Goal: Task Accomplishment & Management: Manage account settings

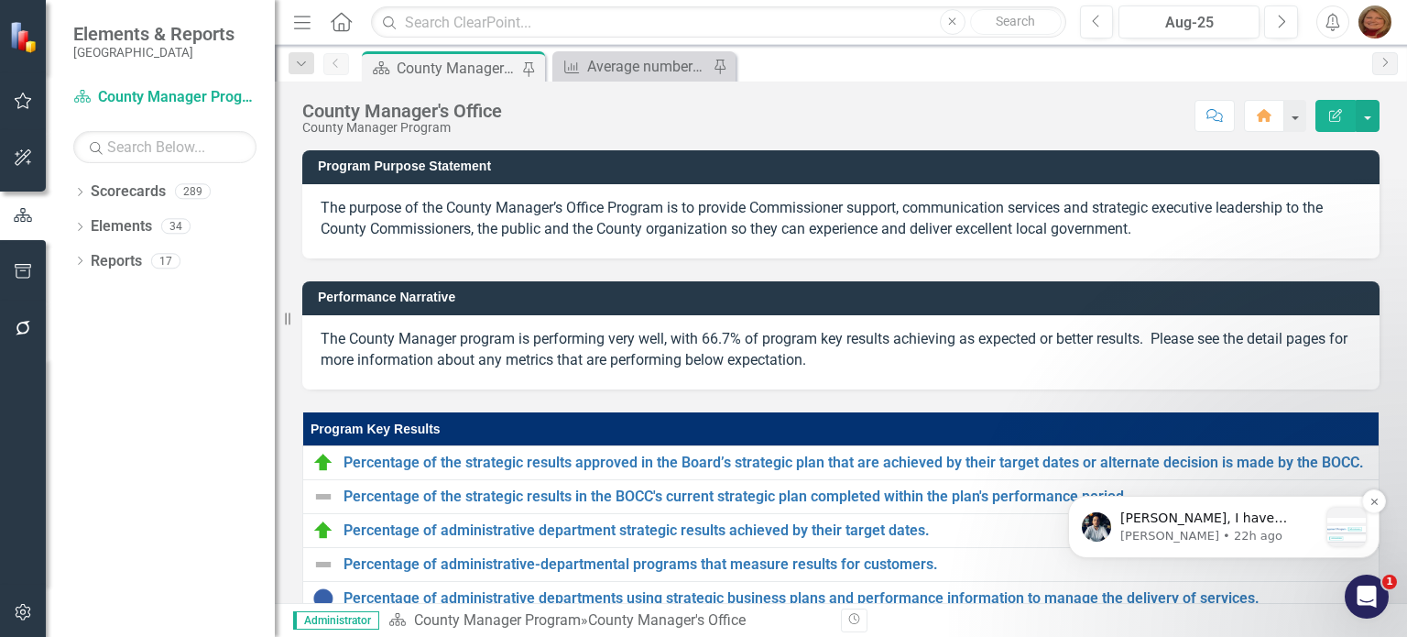
click at [1242, 519] on p "[PERSON_NAME], I have added the base Scorecard. You can edit and configure it u…" at bounding box center [1220, 518] width 198 height 18
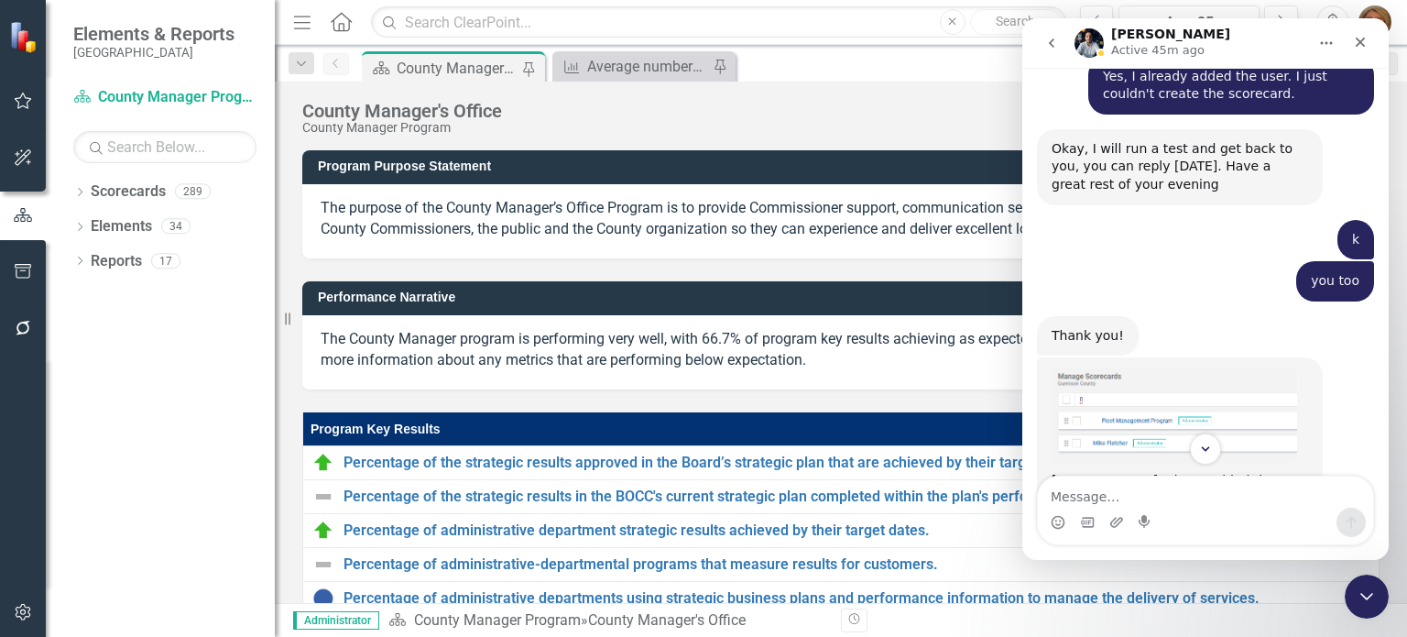
scroll to position [1686, 0]
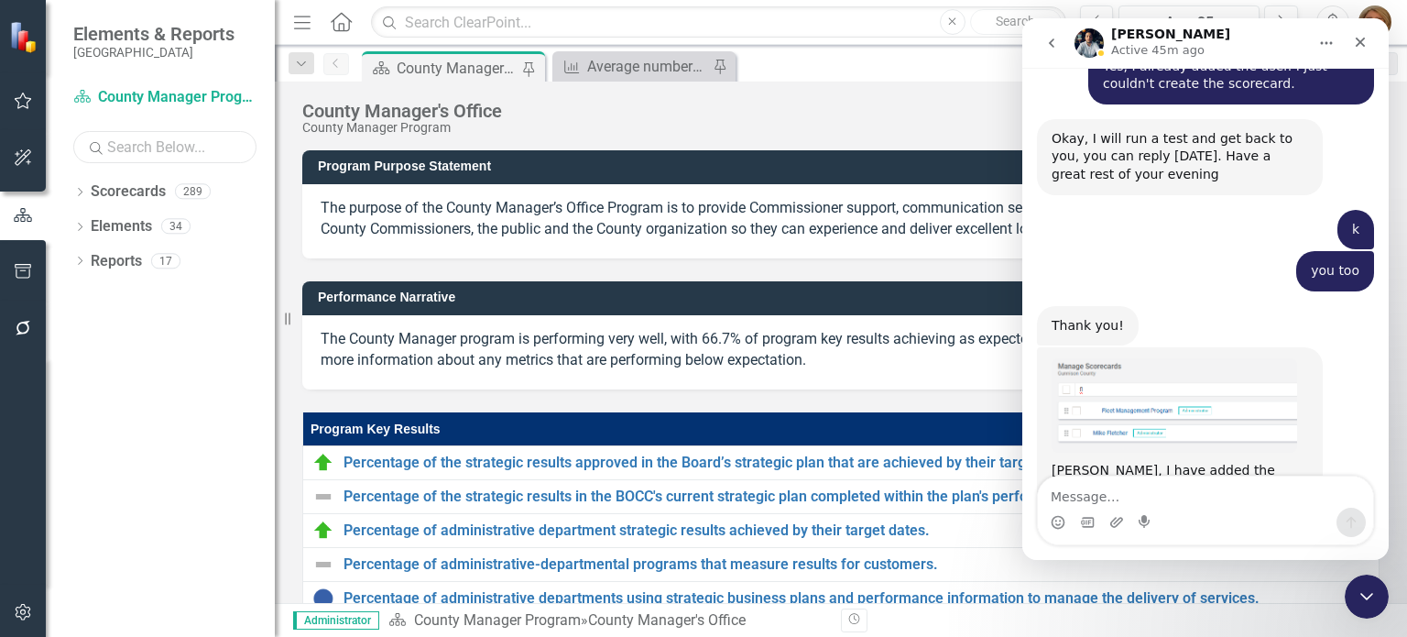
click at [171, 154] on input "text" at bounding box center [164, 147] width 183 height 32
type input "flet"
click at [83, 193] on icon "Dropdown" at bounding box center [79, 194] width 13 height 10
click at [173, 300] on link "[PERSON_NAME]" at bounding box center [197, 296] width 156 height 21
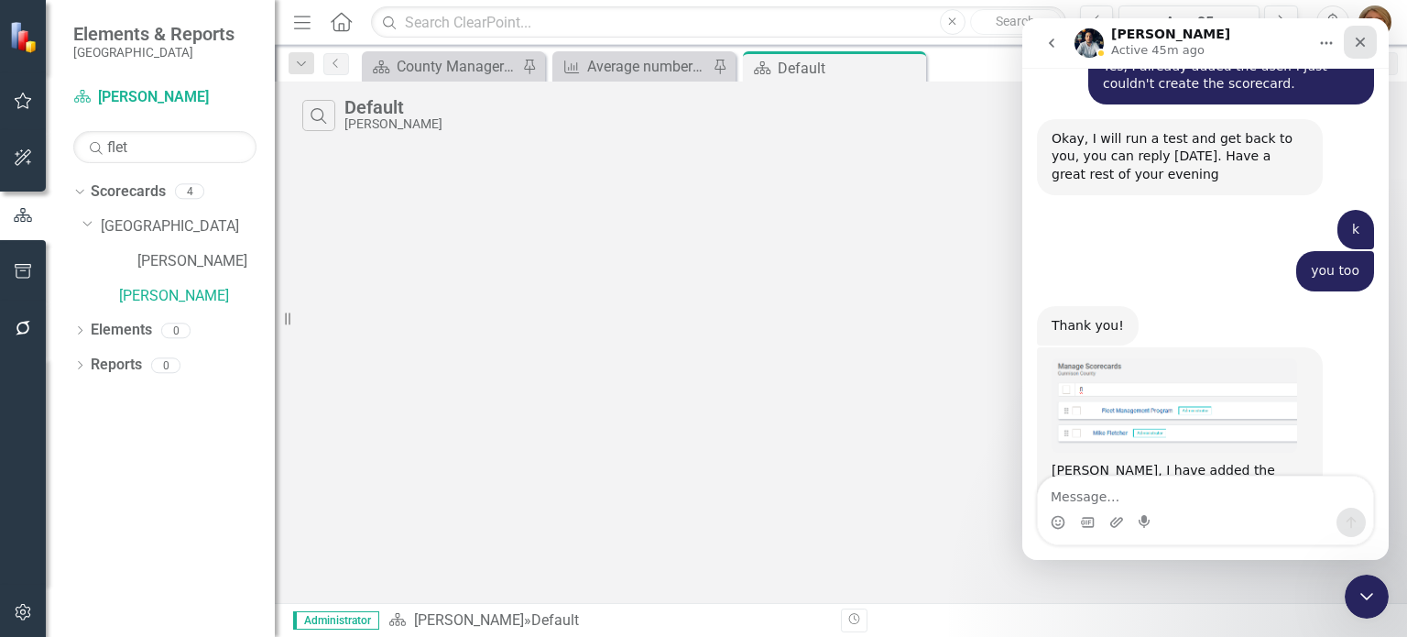
click at [1371, 45] on div "Close" at bounding box center [1360, 42] width 33 height 33
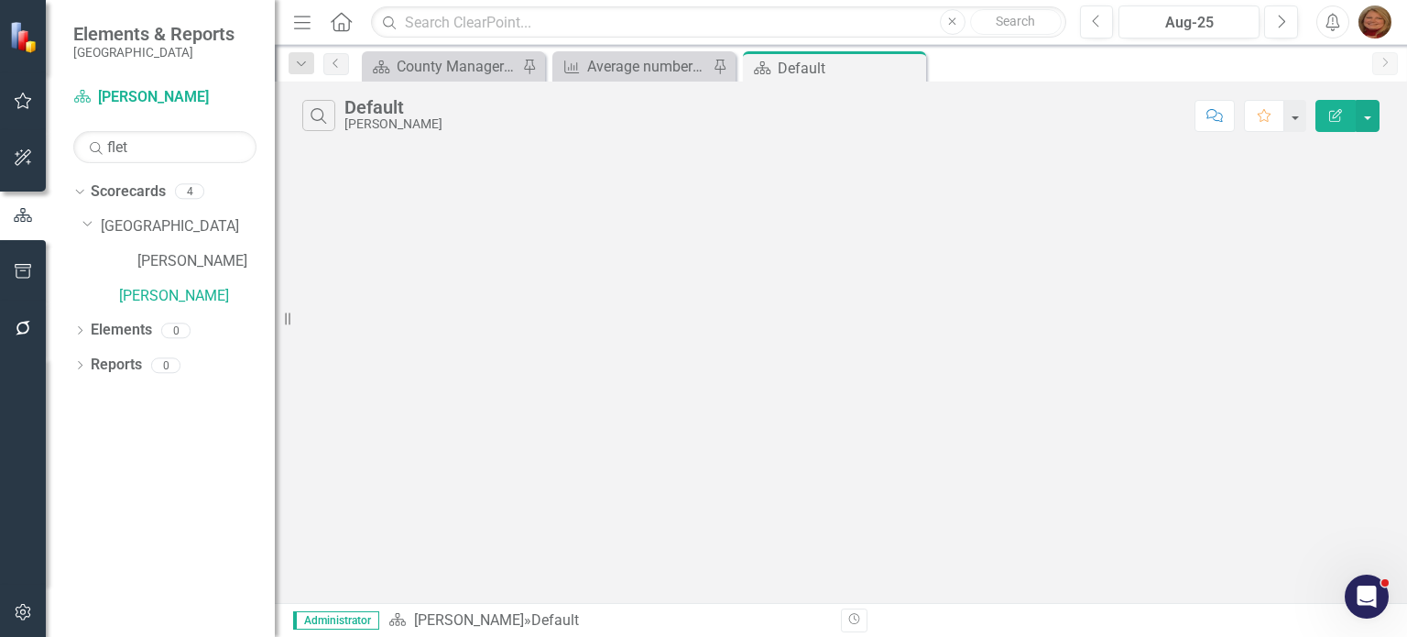
scroll to position [1686, 0]
click at [1374, 116] on button "button" at bounding box center [1368, 116] width 24 height 32
click at [167, 294] on link "[PERSON_NAME]" at bounding box center [197, 296] width 156 height 21
click at [125, 187] on link "Scorecards" at bounding box center [128, 191] width 75 height 21
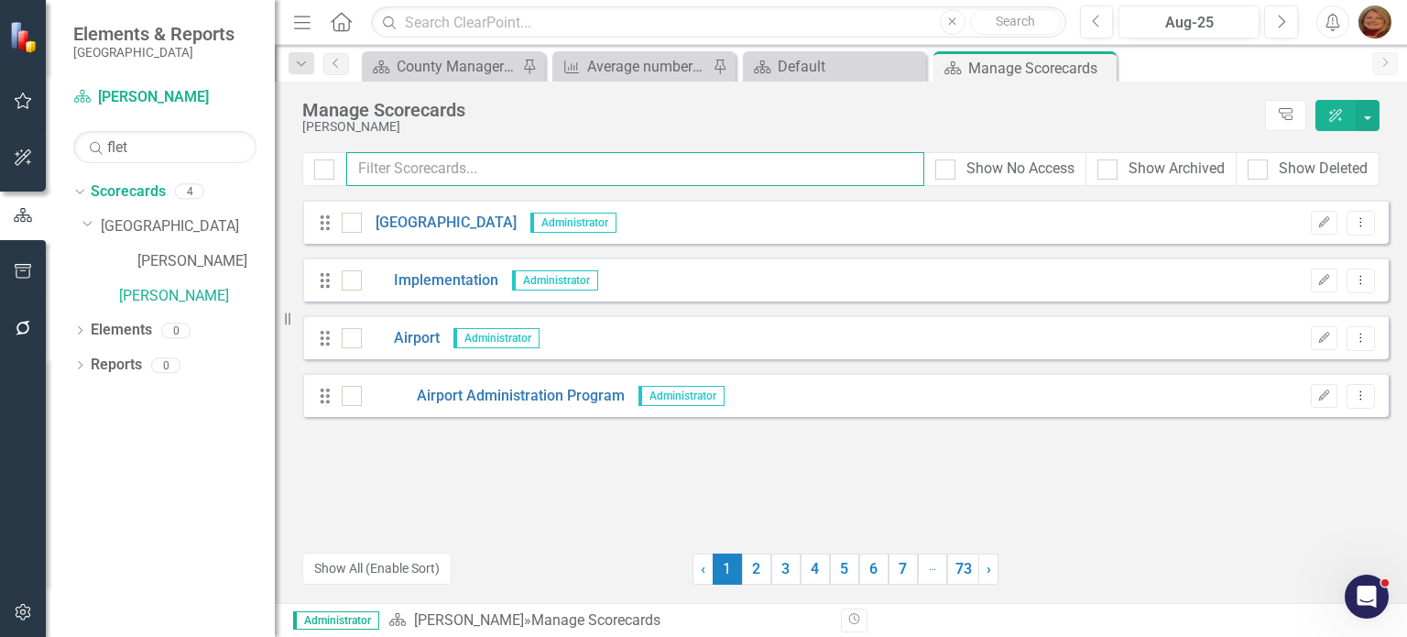
click at [454, 164] on input "text" at bounding box center [635, 169] width 578 height 34
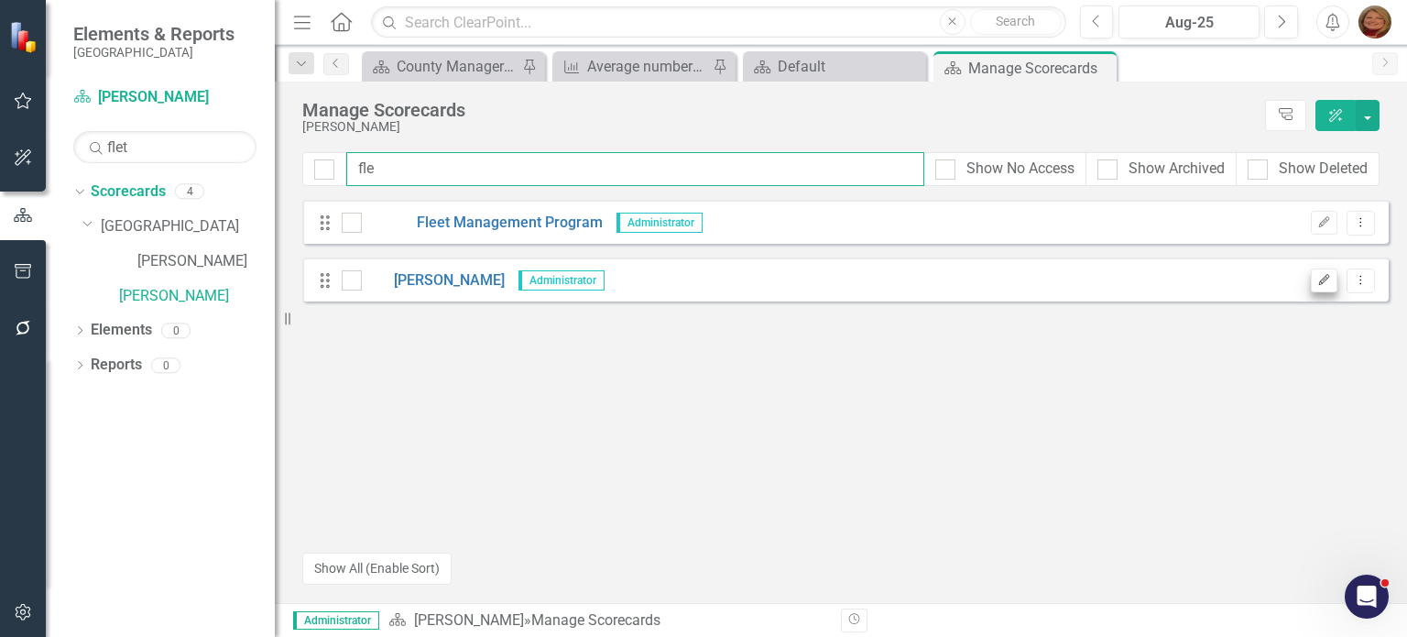
type input "fle"
click at [1330, 276] on icon "button" at bounding box center [1324, 279] width 11 height 11
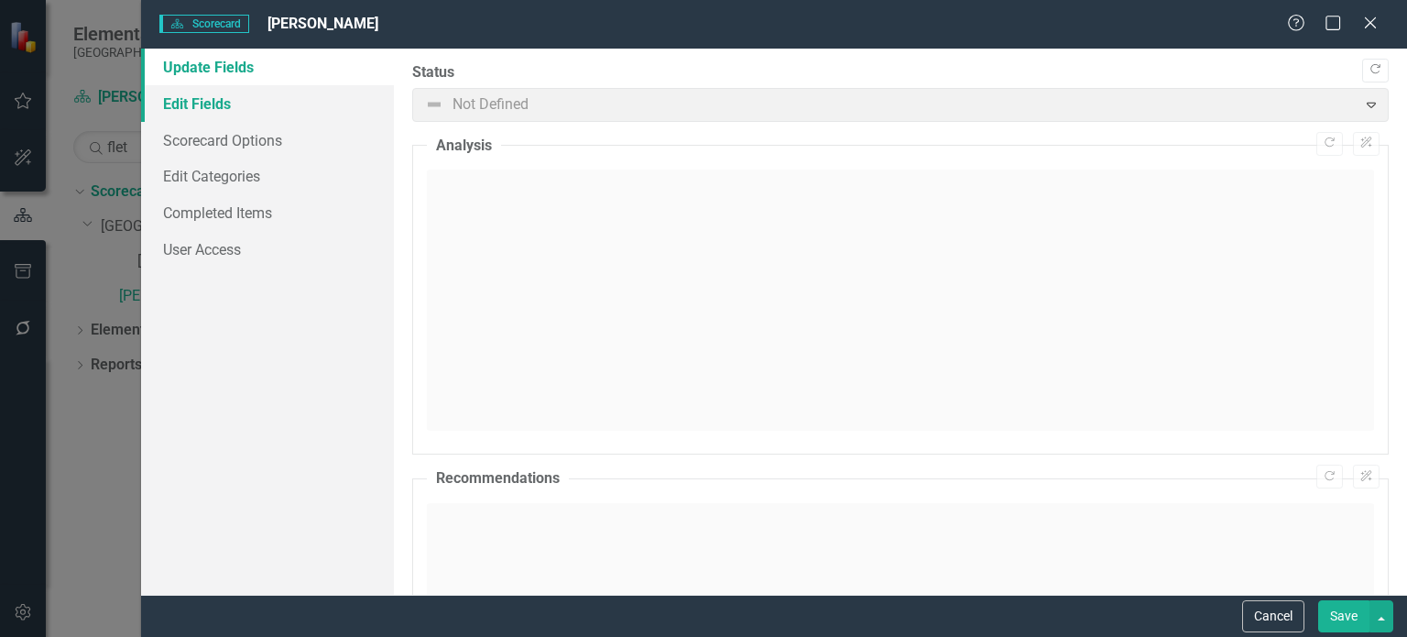
click at [238, 103] on link "Edit Fields" at bounding box center [267, 103] width 253 height 37
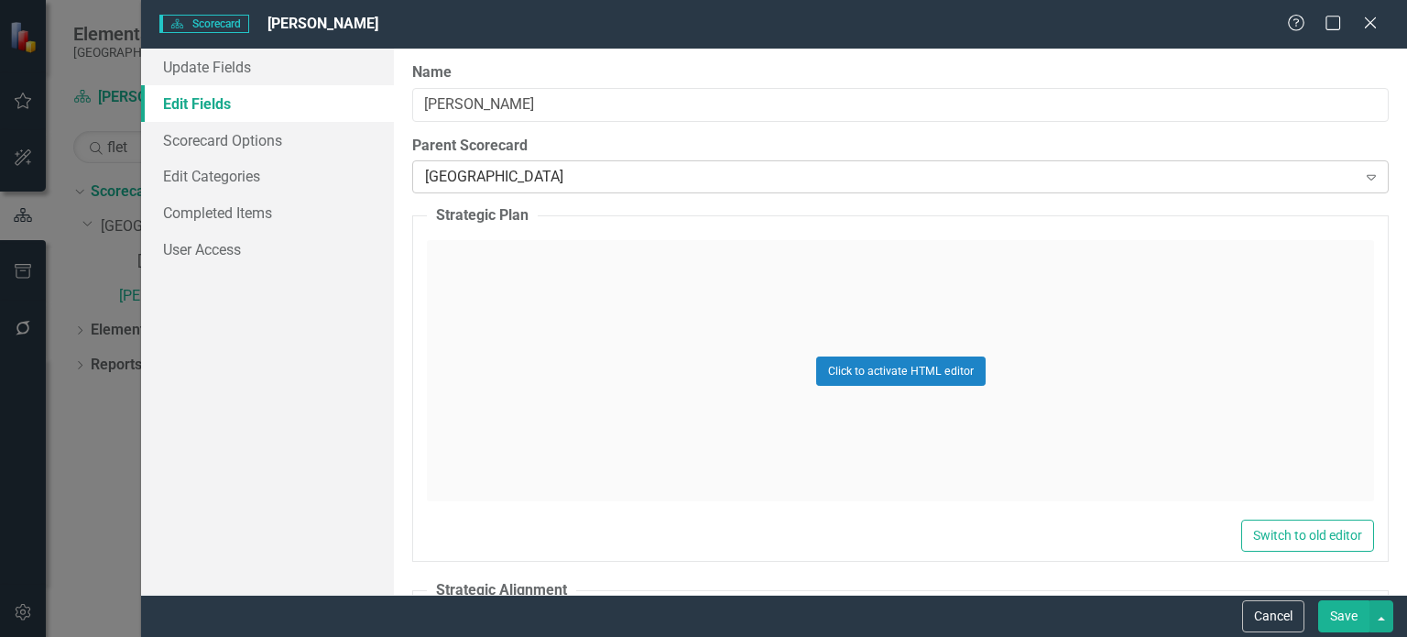
click at [509, 186] on div "[GEOGRAPHIC_DATA]" at bounding box center [890, 177] width 931 height 21
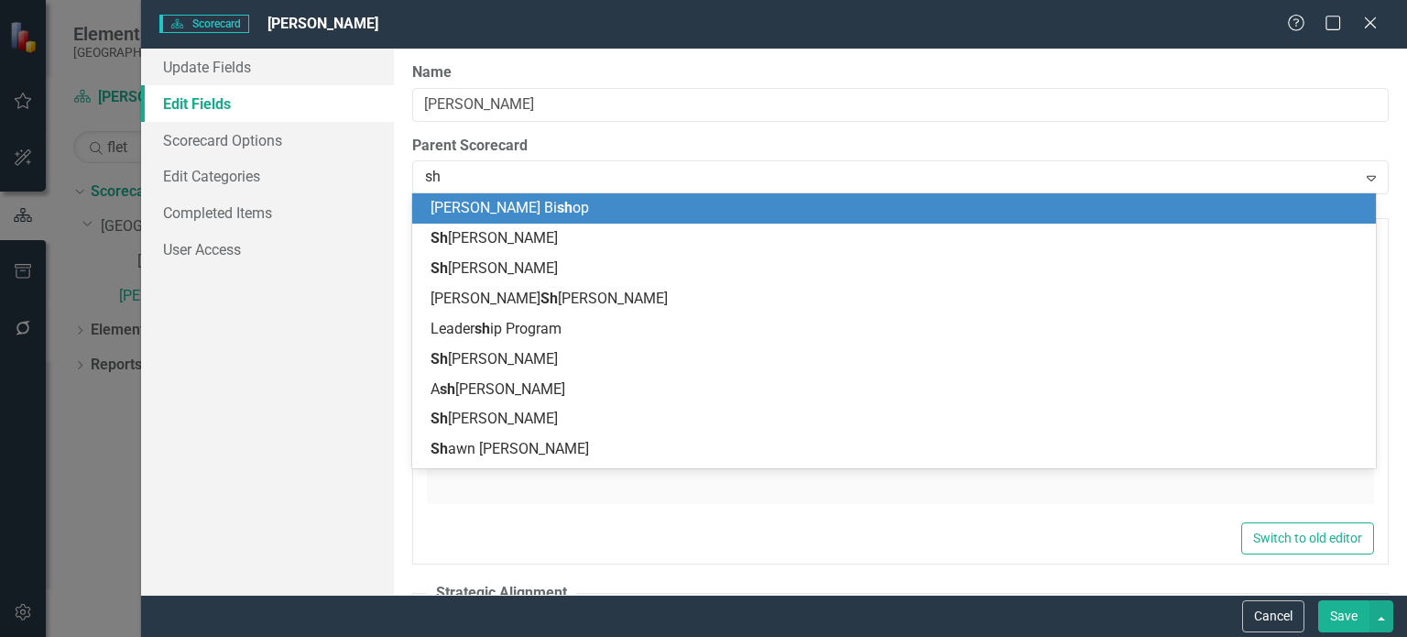
type input "s"
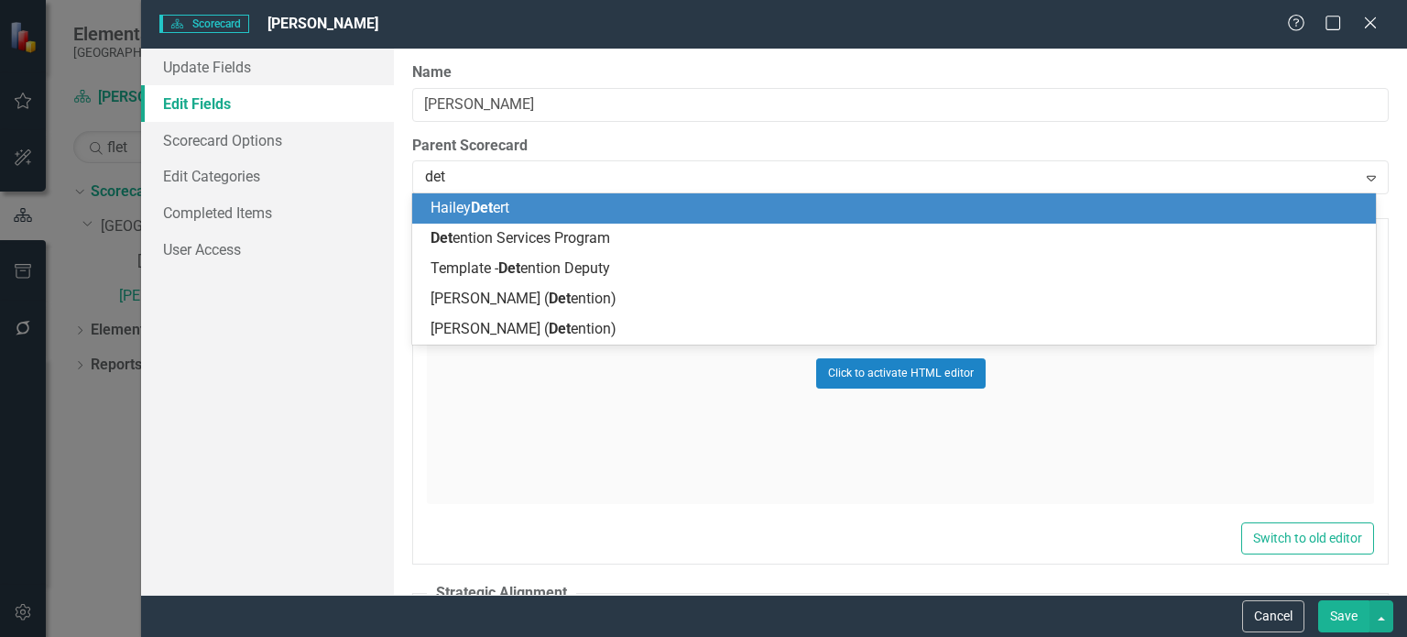
type input "dete"
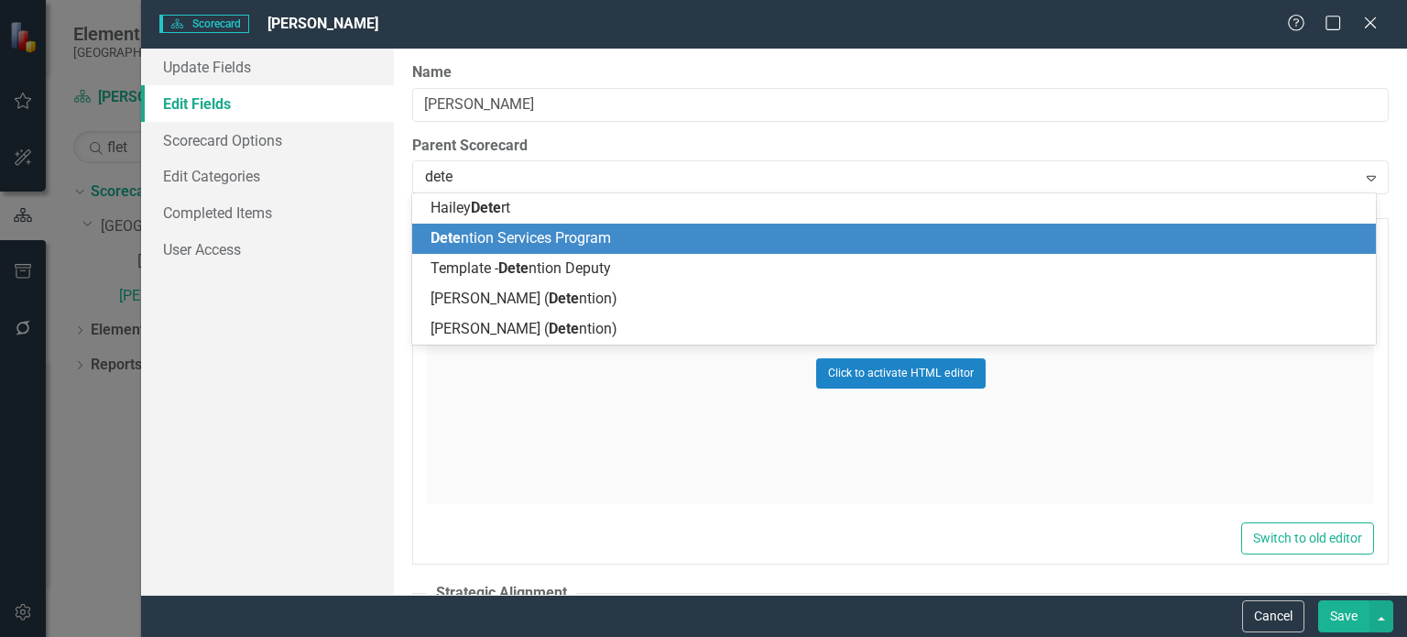
click at [521, 241] on span "Dete ntion Services Program" at bounding box center [521, 237] width 180 height 17
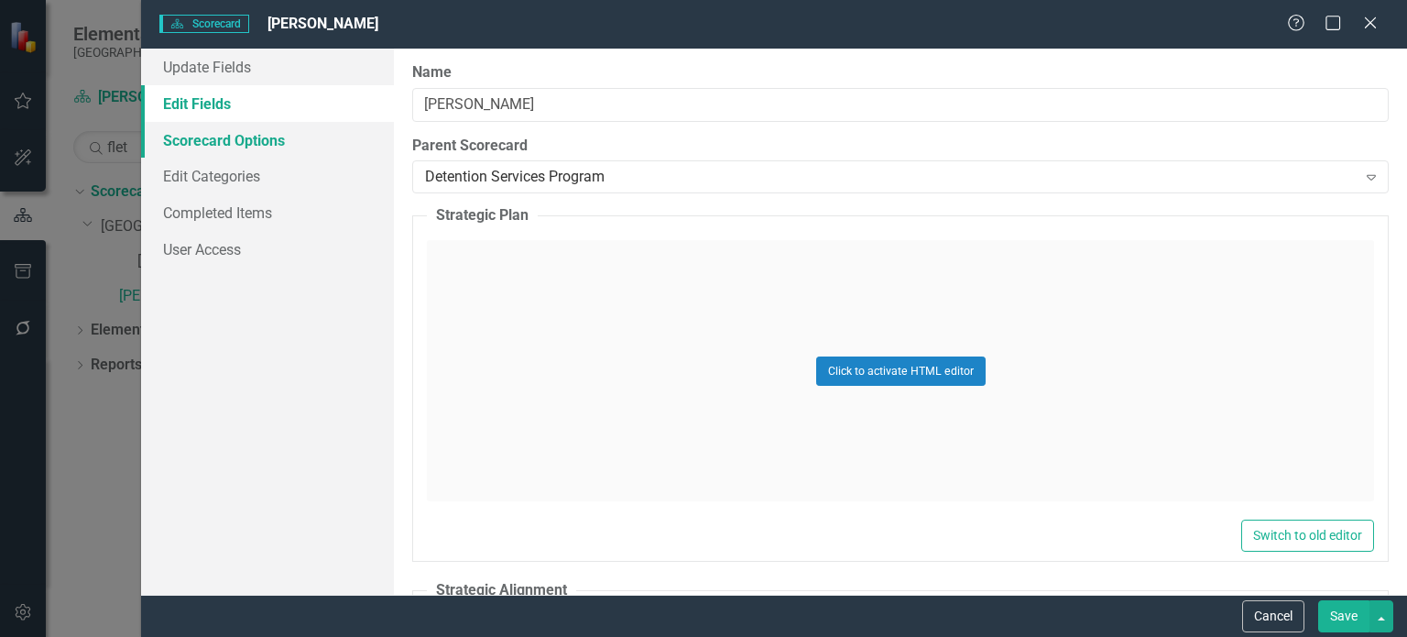
click at [231, 140] on link "Scorecard Options" at bounding box center [267, 140] width 253 height 37
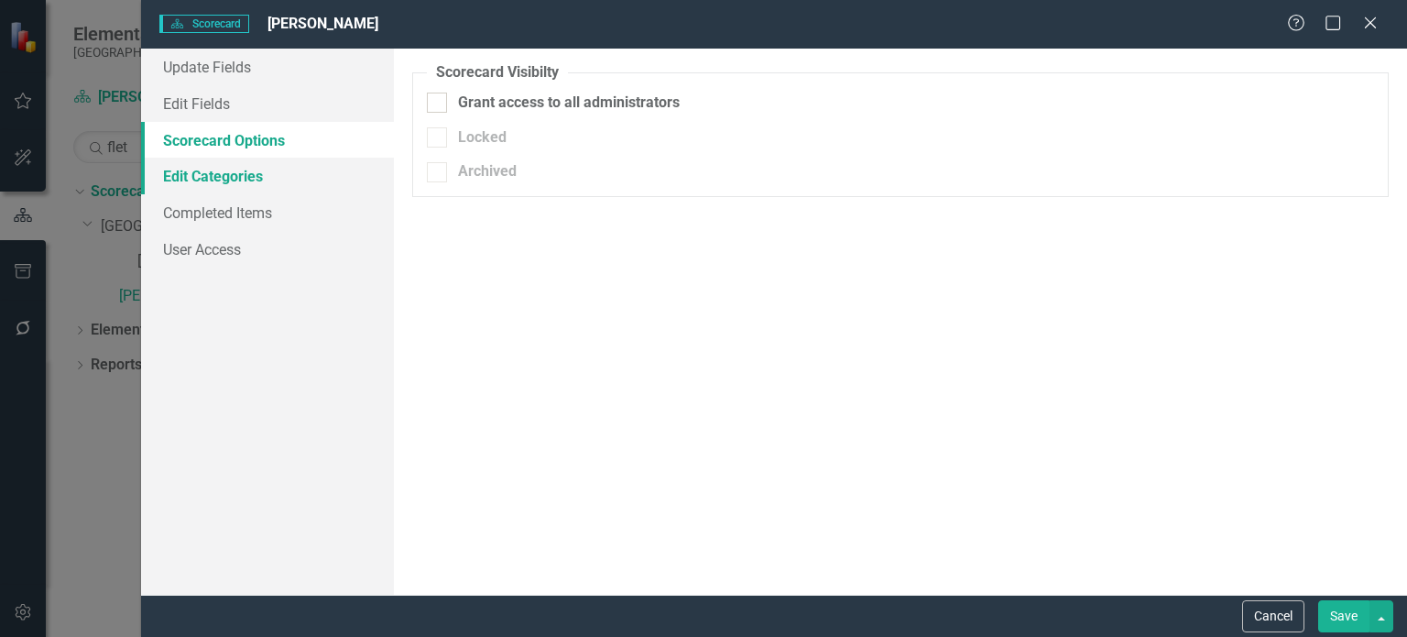
click at [222, 180] on link "Edit Categories" at bounding box center [267, 176] width 253 height 37
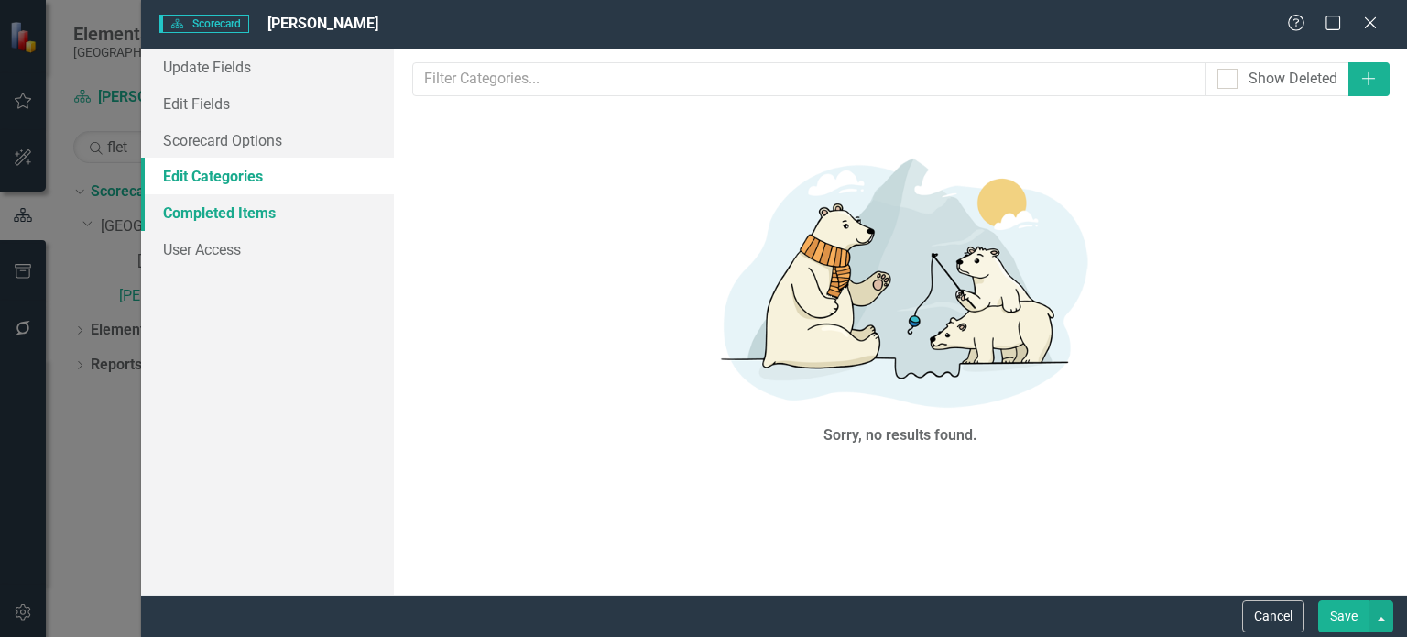
click at [214, 220] on link "Completed Items" at bounding box center [267, 212] width 253 height 37
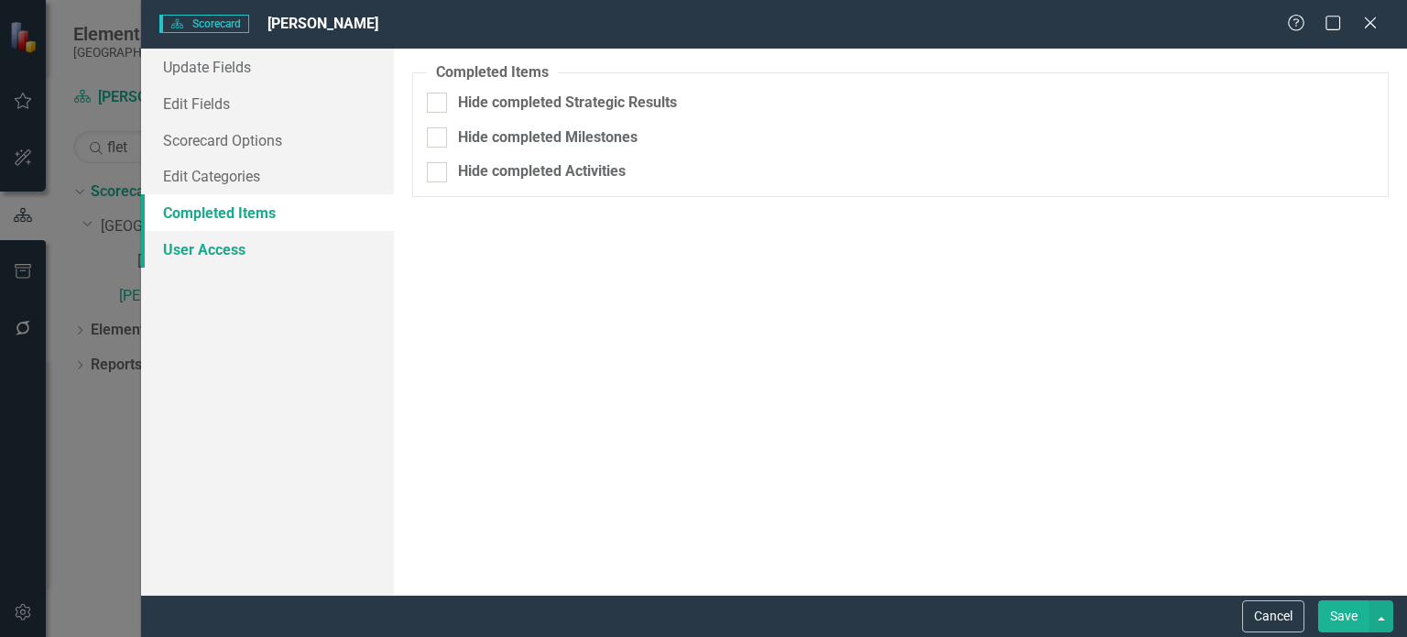
click at [220, 248] on link "User Access" at bounding box center [267, 249] width 253 height 37
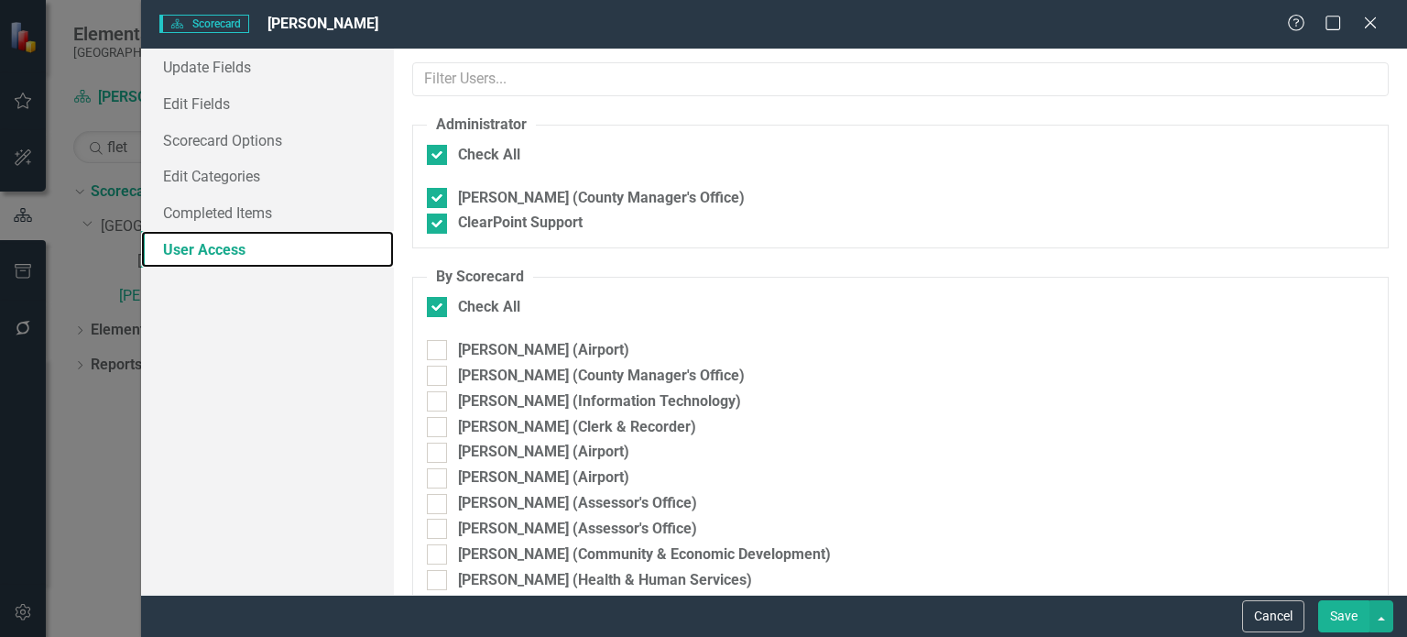
checkbox input "false"
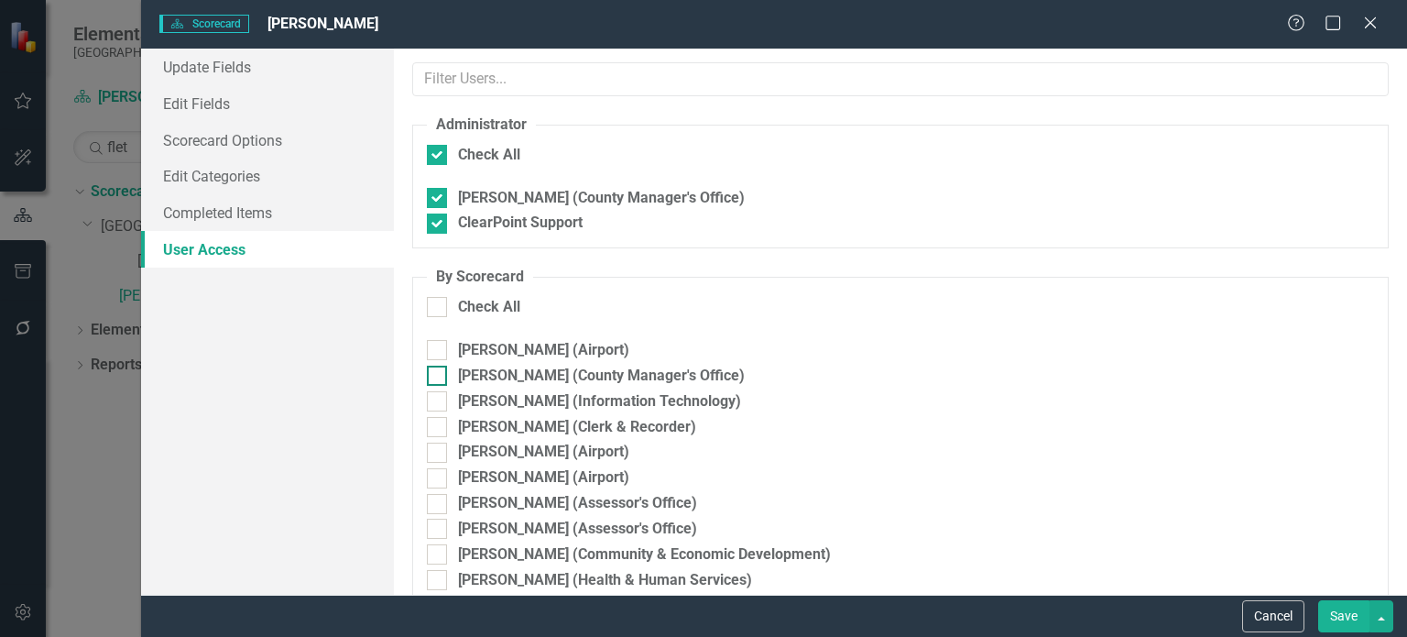
click at [434, 369] on input "[PERSON_NAME] (County Manager's Office)" at bounding box center [433, 372] width 12 height 12
checkbox input "true"
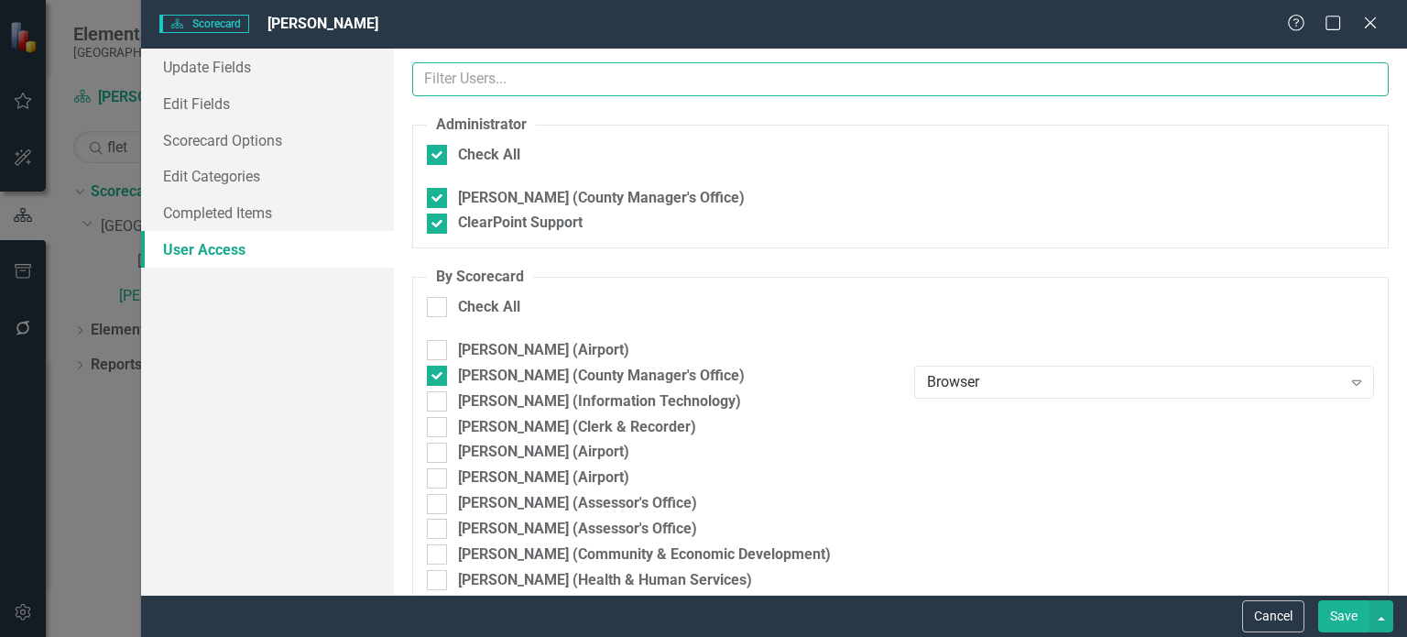
click at [542, 85] on input "text" at bounding box center [900, 79] width 977 height 34
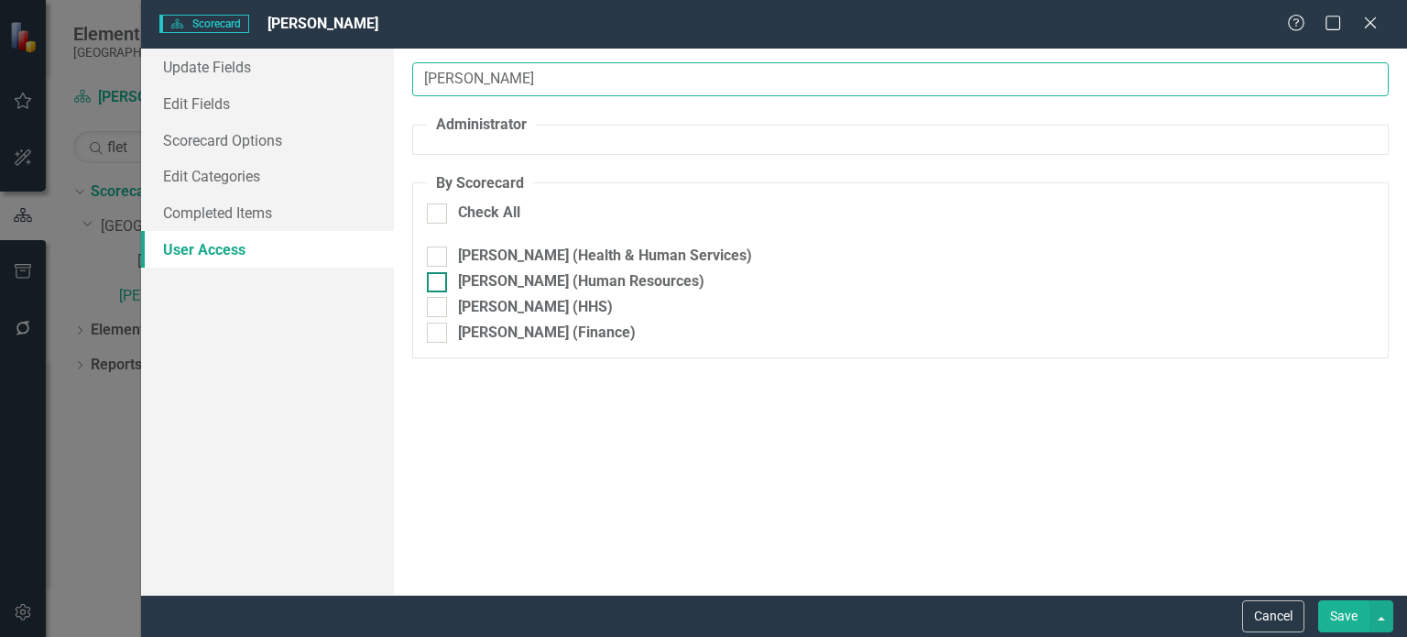
type input "[PERSON_NAME]"
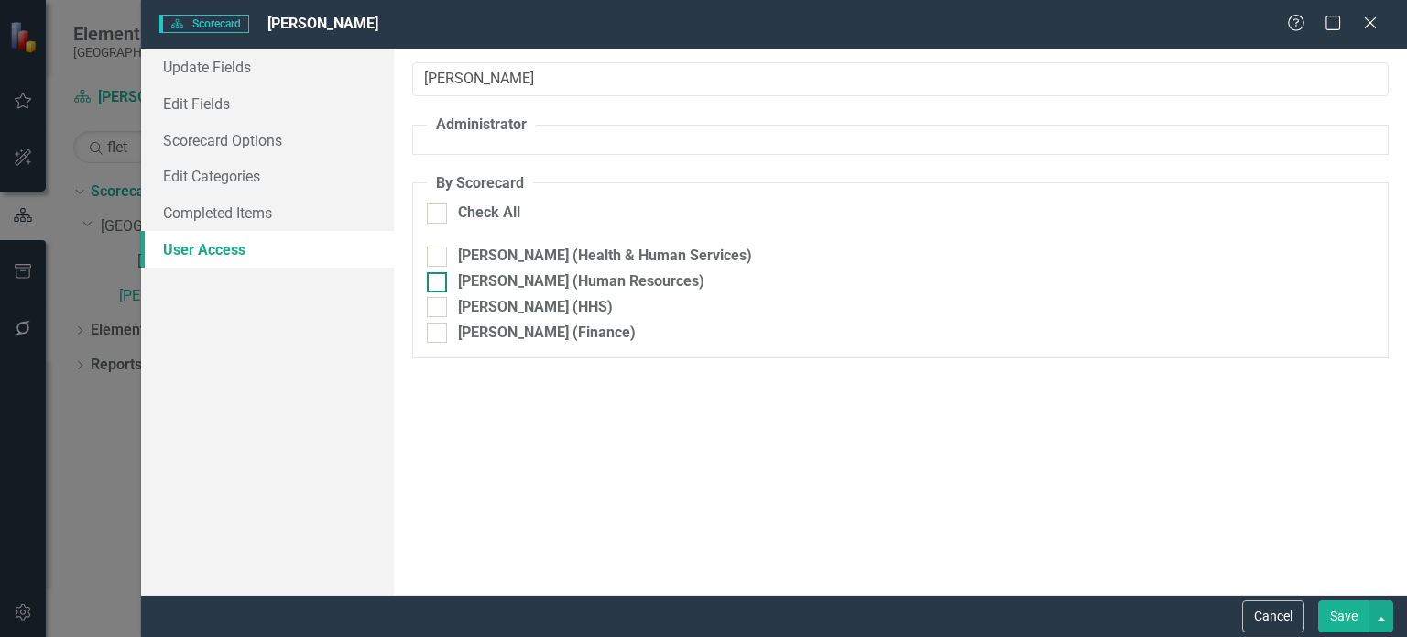
click at [431, 276] on input "[PERSON_NAME] (Human Resources)" at bounding box center [433, 278] width 12 height 12
checkbox input "true"
click at [968, 287] on div "Browser" at bounding box center [1134, 288] width 414 height 21
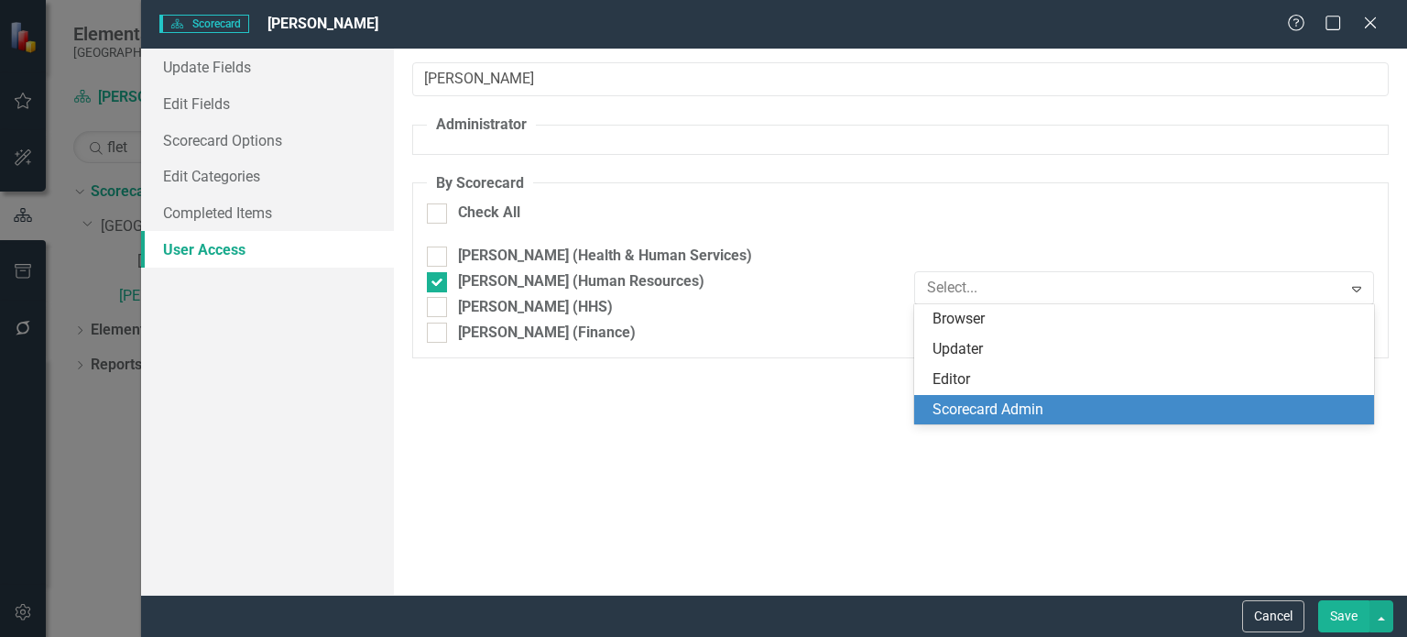
click at [976, 408] on div "Scorecard Admin" at bounding box center [1148, 409] width 431 height 21
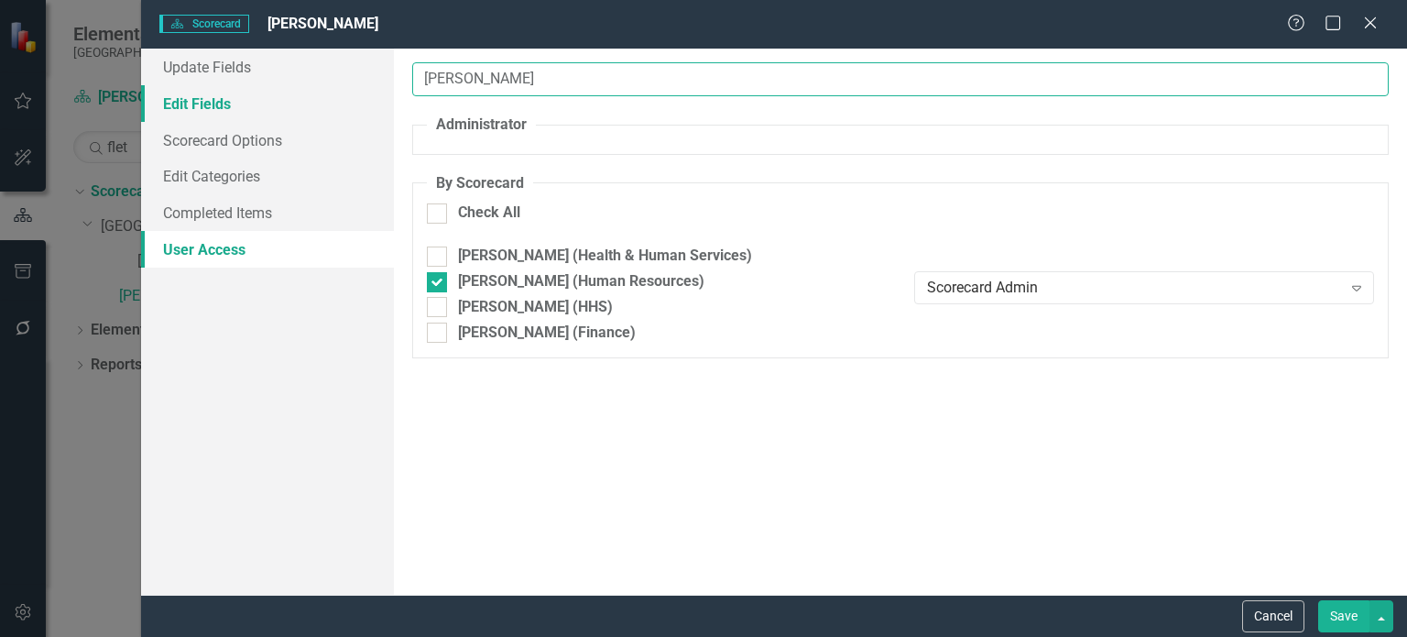
drag, startPoint x: 454, startPoint y: 84, endPoint x: 349, endPoint y: 91, distance: 105.6
click at [349, 91] on div "Update Fields Edit Fields Scorecard Options Edit Categories Completed Items Use…" at bounding box center [774, 322] width 1266 height 546
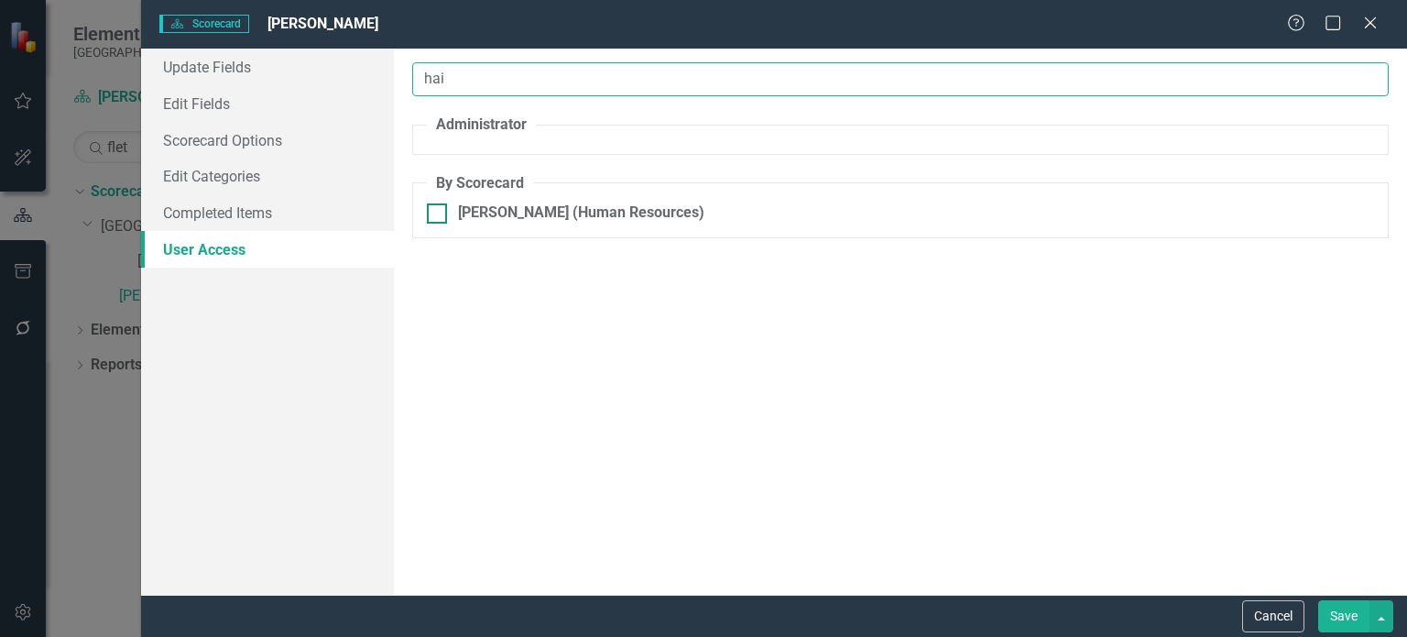
type input "hai"
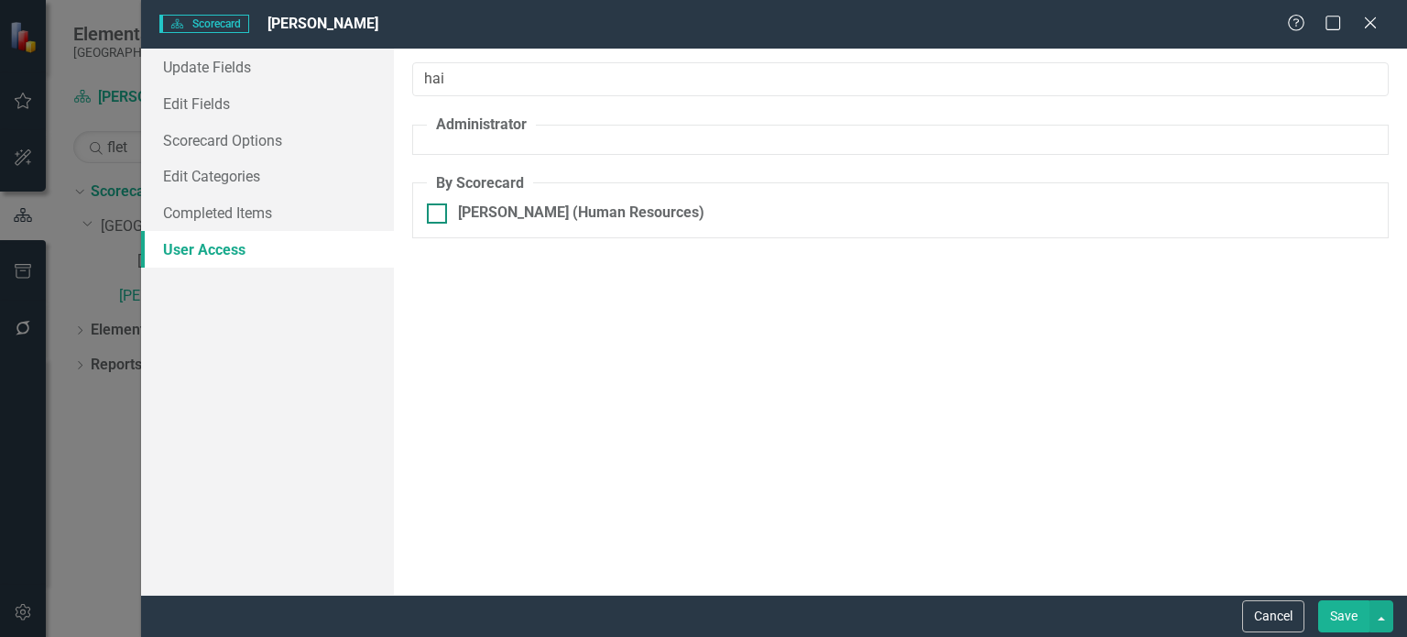
click at [442, 216] on div at bounding box center [437, 213] width 20 height 20
click at [439, 215] on input "[PERSON_NAME] (Human Resources)" at bounding box center [433, 209] width 12 height 12
checkbox input "true"
click at [999, 220] on div "Browser" at bounding box center [1134, 219] width 414 height 21
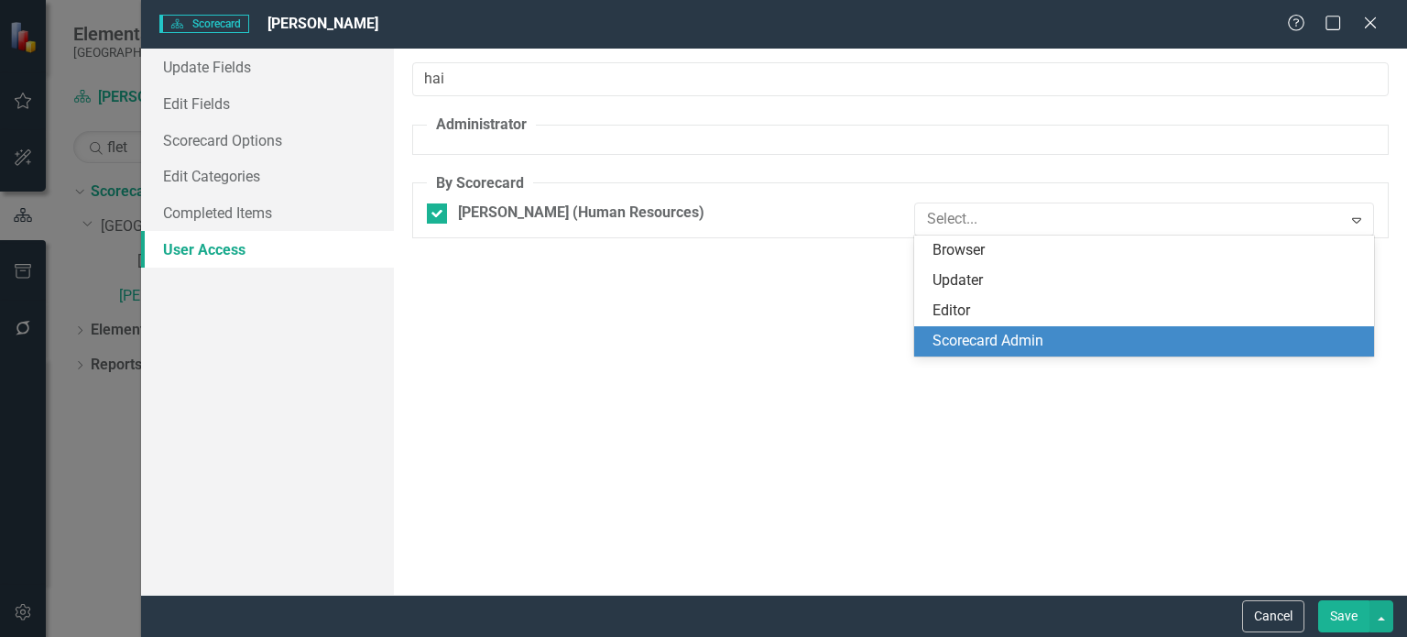
click at [1007, 348] on div "Scorecard Admin" at bounding box center [1148, 341] width 431 height 21
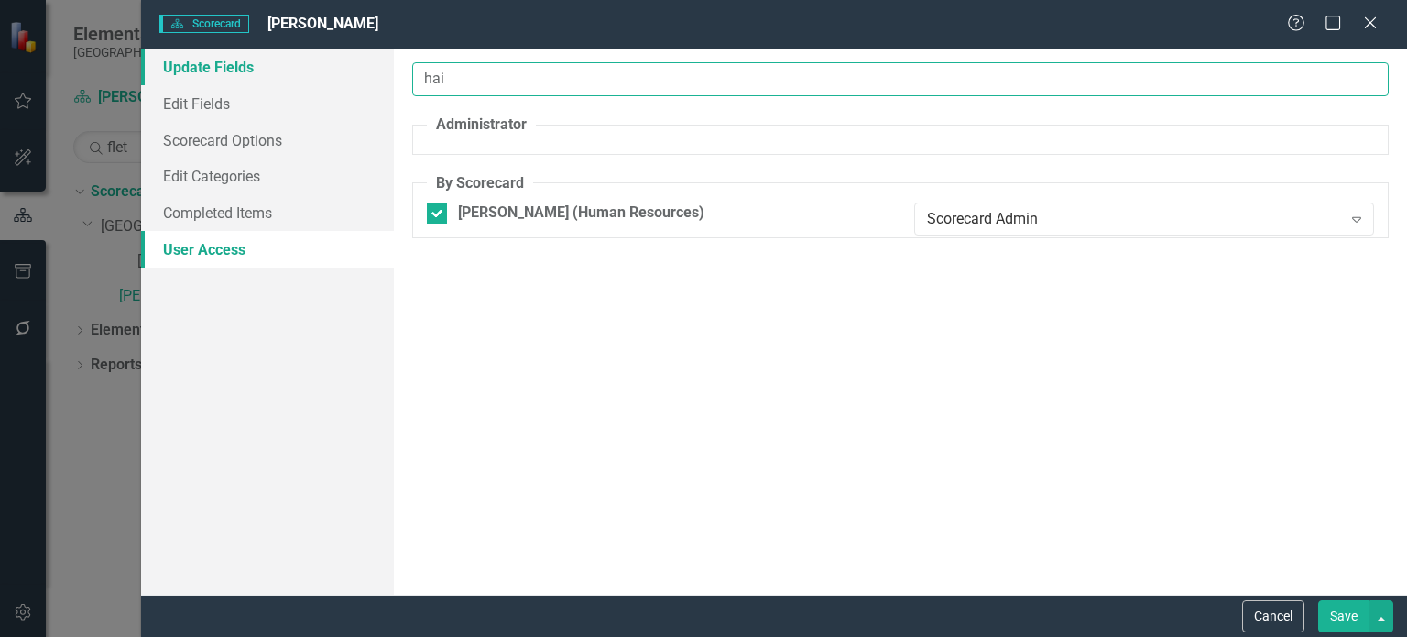
drag, startPoint x: 462, startPoint y: 75, endPoint x: 360, endPoint y: 81, distance: 101.8
click at [360, 81] on div "Update Fields Edit Fields Scorecard Options Edit Categories Completed Items Use…" at bounding box center [774, 322] width 1266 height 546
type input "fle"
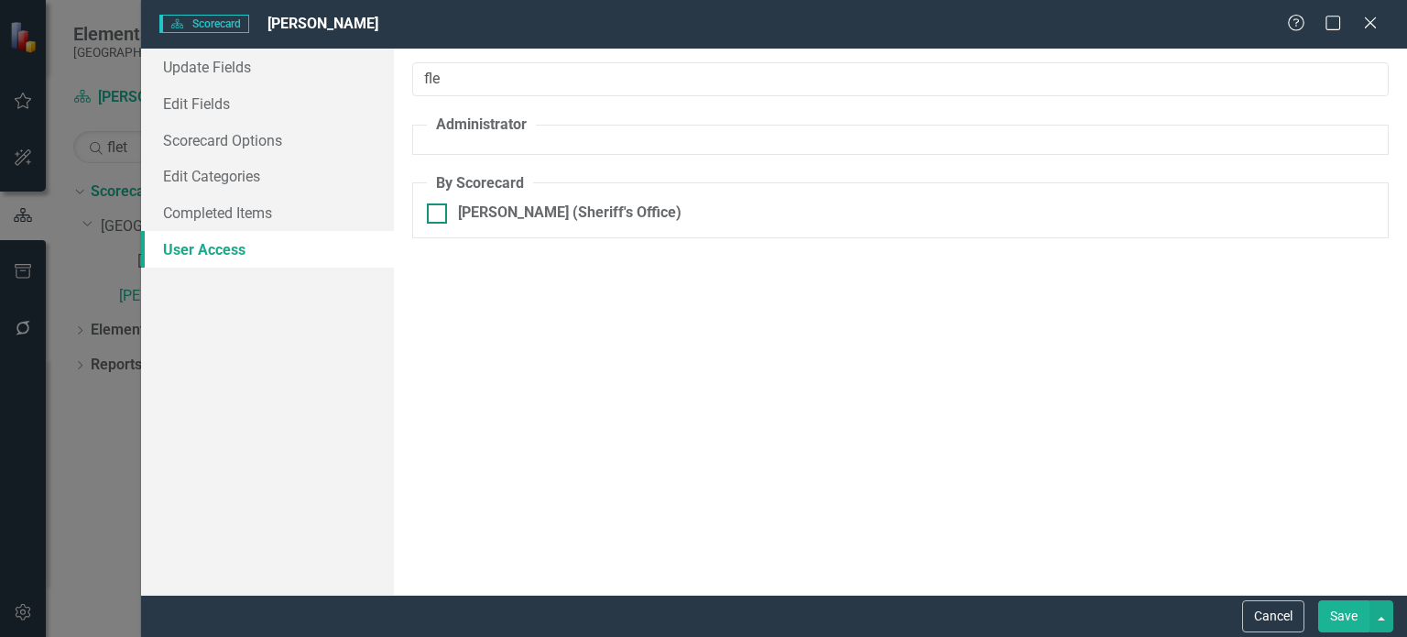
click at [438, 215] on div at bounding box center [437, 213] width 20 height 20
click at [438, 215] on input "[PERSON_NAME] (Sheriff's Office)" at bounding box center [433, 209] width 12 height 12
checkbox input "true"
click at [1018, 217] on div "Browser" at bounding box center [1134, 219] width 414 height 21
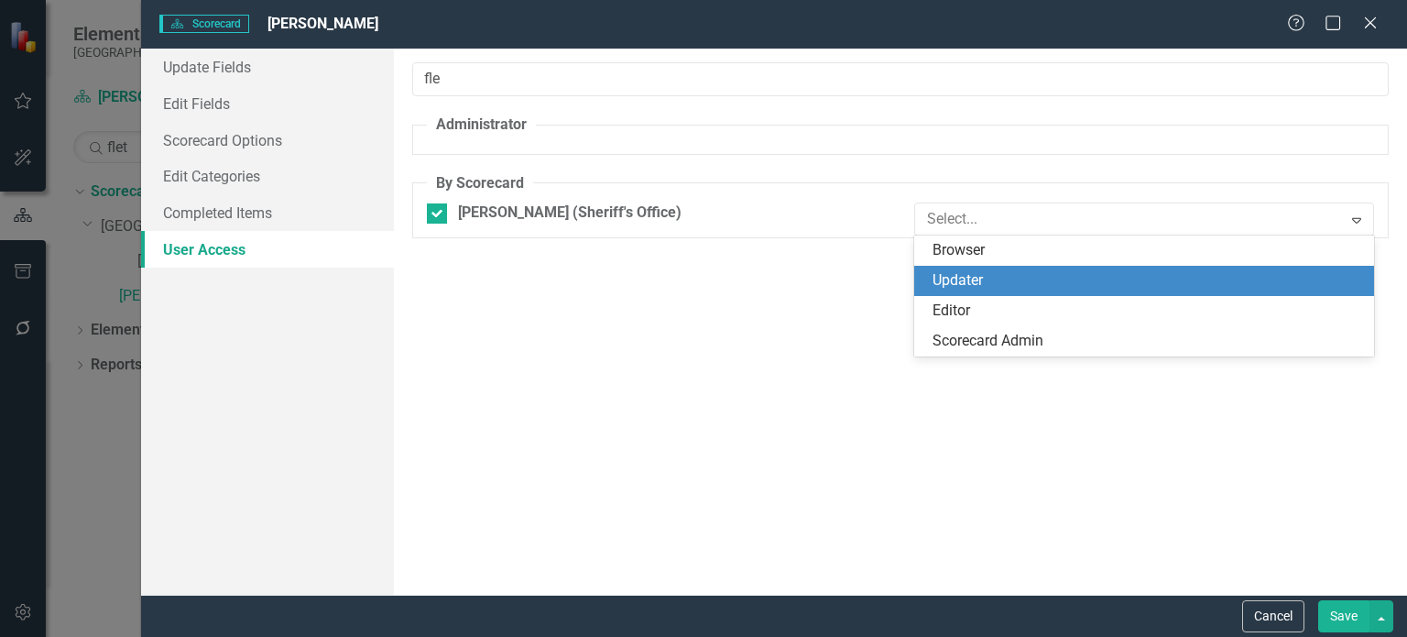
click at [994, 273] on div "Updater" at bounding box center [1148, 280] width 431 height 21
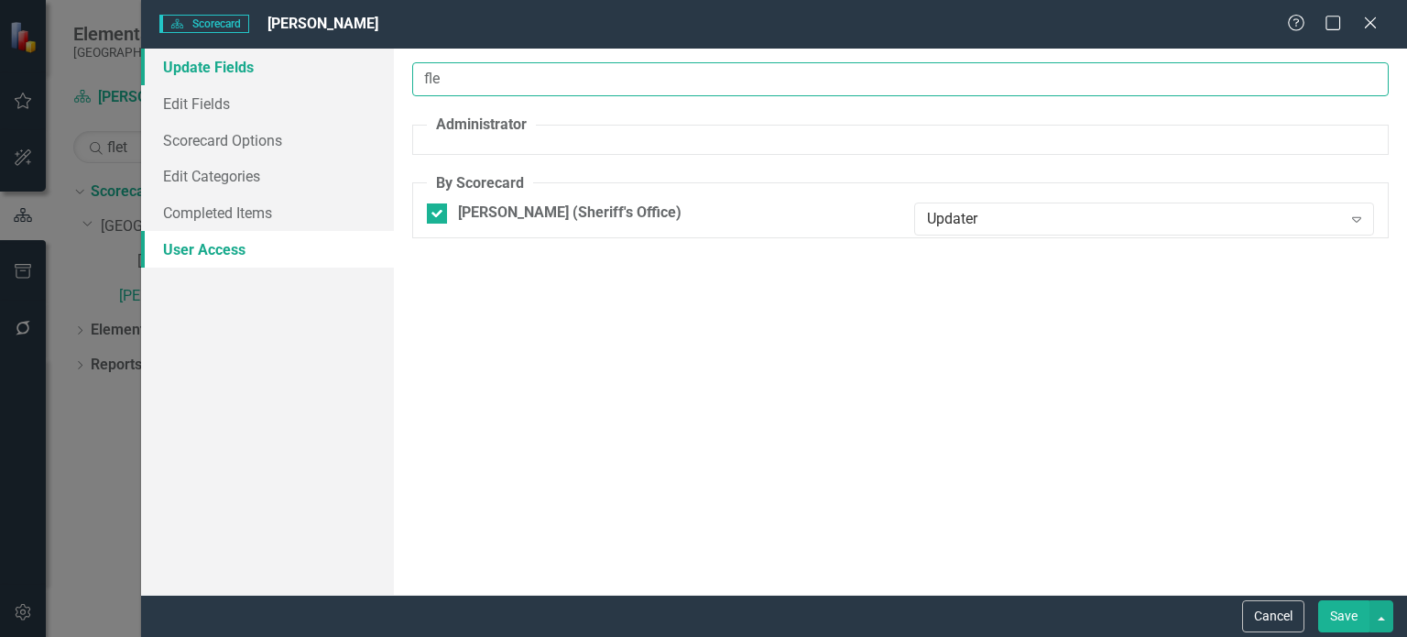
drag, startPoint x: 469, startPoint y: 82, endPoint x: 378, endPoint y: 82, distance: 90.7
click at [378, 82] on div "Update Fields Edit Fields Scorecard Options Edit Categories Completed Items Use…" at bounding box center [774, 322] width 1266 height 546
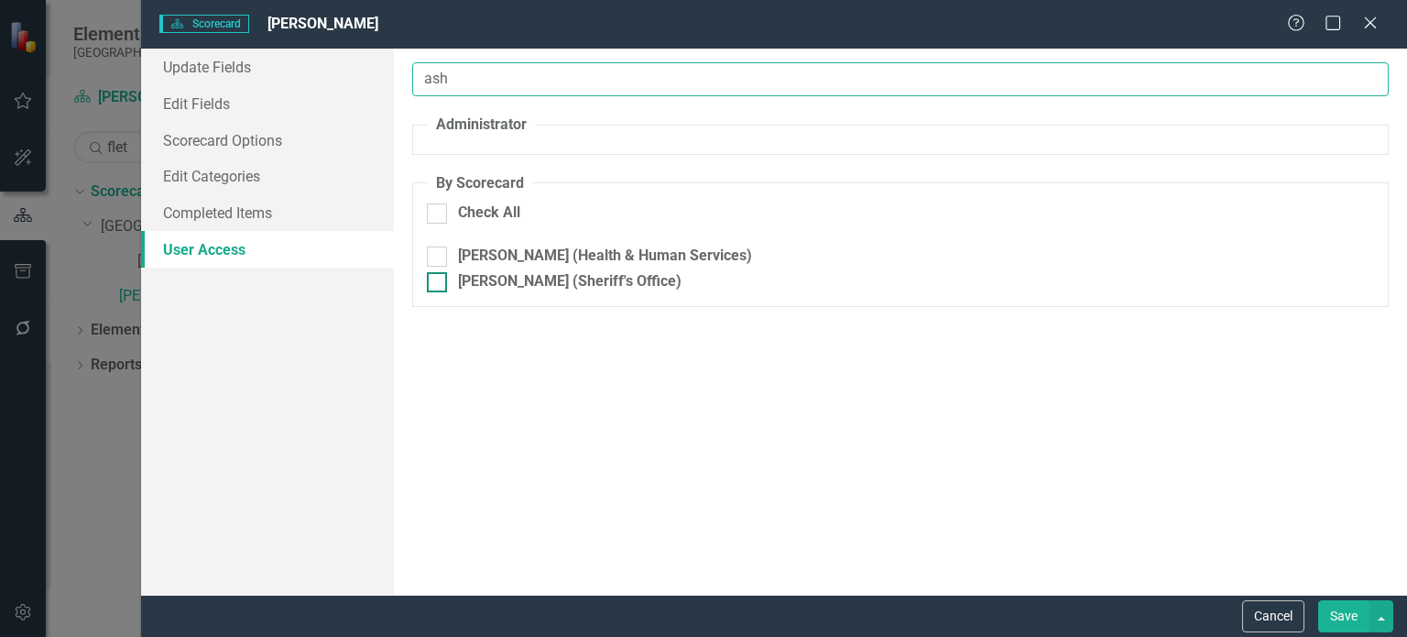
type input "ash"
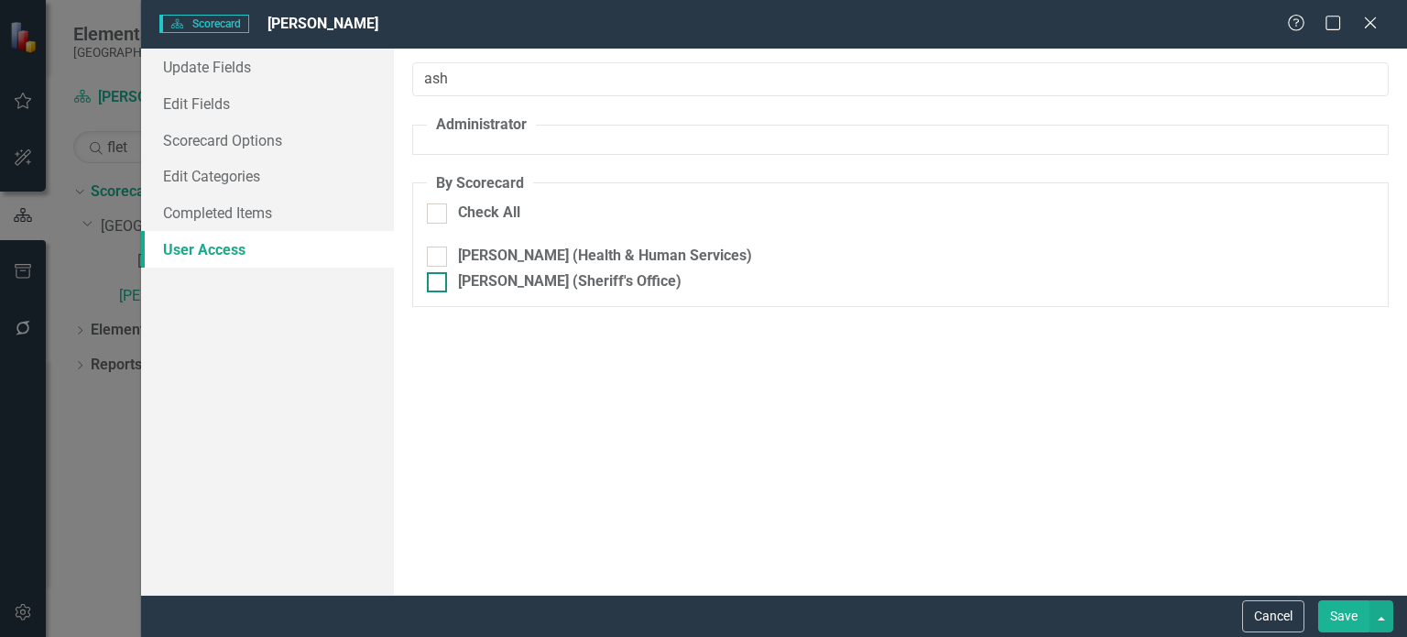
click at [443, 278] on div at bounding box center [437, 282] width 20 height 20
click at [439, 278] on input "[PERSON_NAME] (Sheriff's Office)" at bounding box center [433, 278] width 12 height 12
checkbox input "true"
click at [1008, 285] on div "Browser" at bounding box center [1134, 288] width 414 height 21
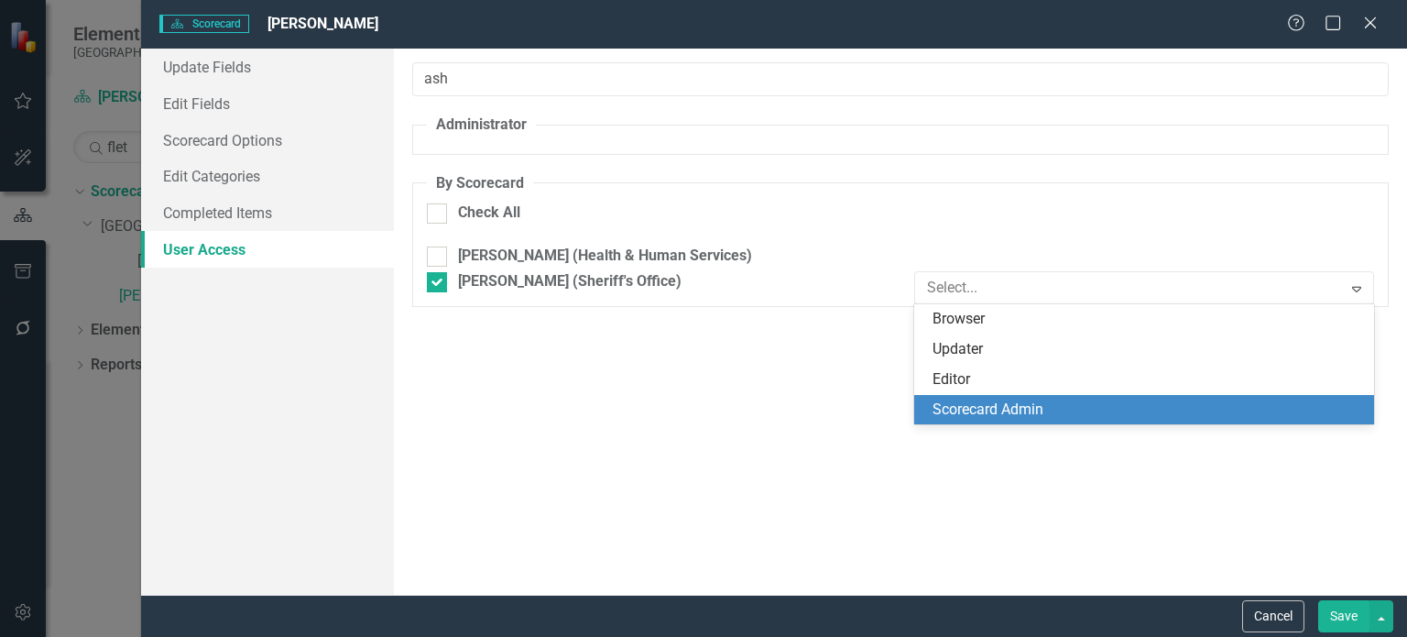
click at [1005, 406] on div "Scorecard Admin" at bounding box center [1148, 409] width 431 height 21
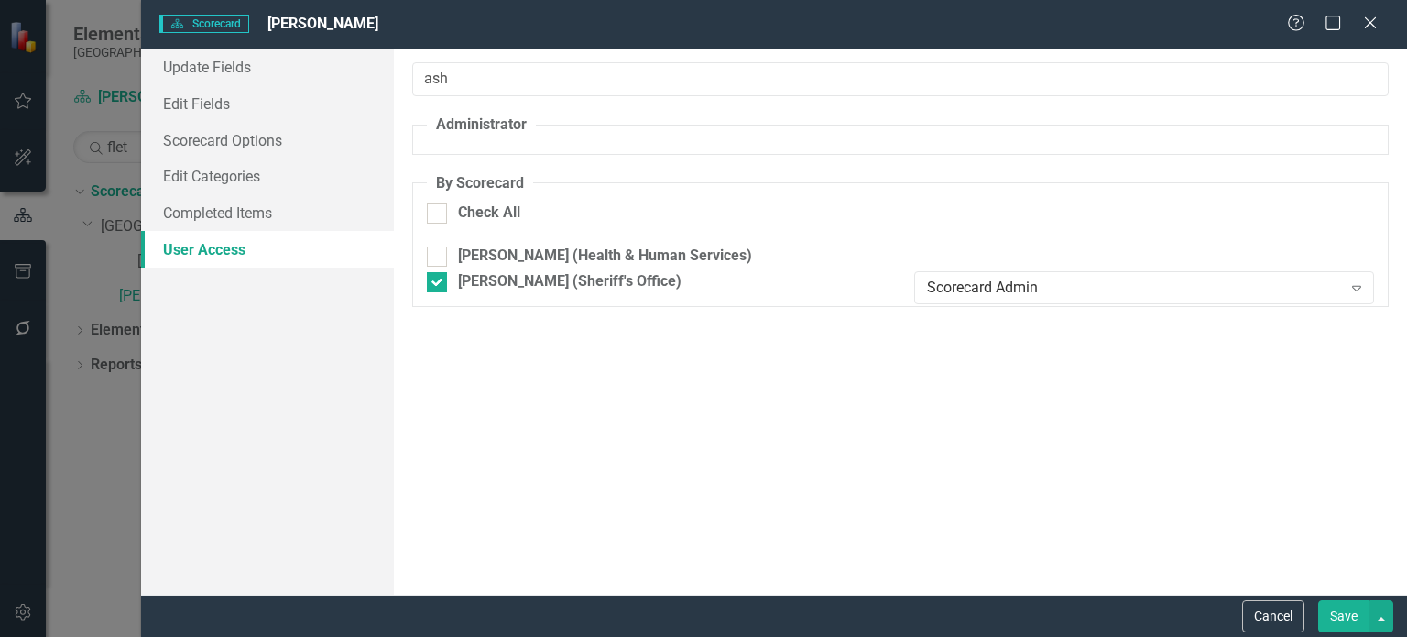
click at [1344, 621] on button "Save" at bounding box center [1343, 616] width 51 height 32
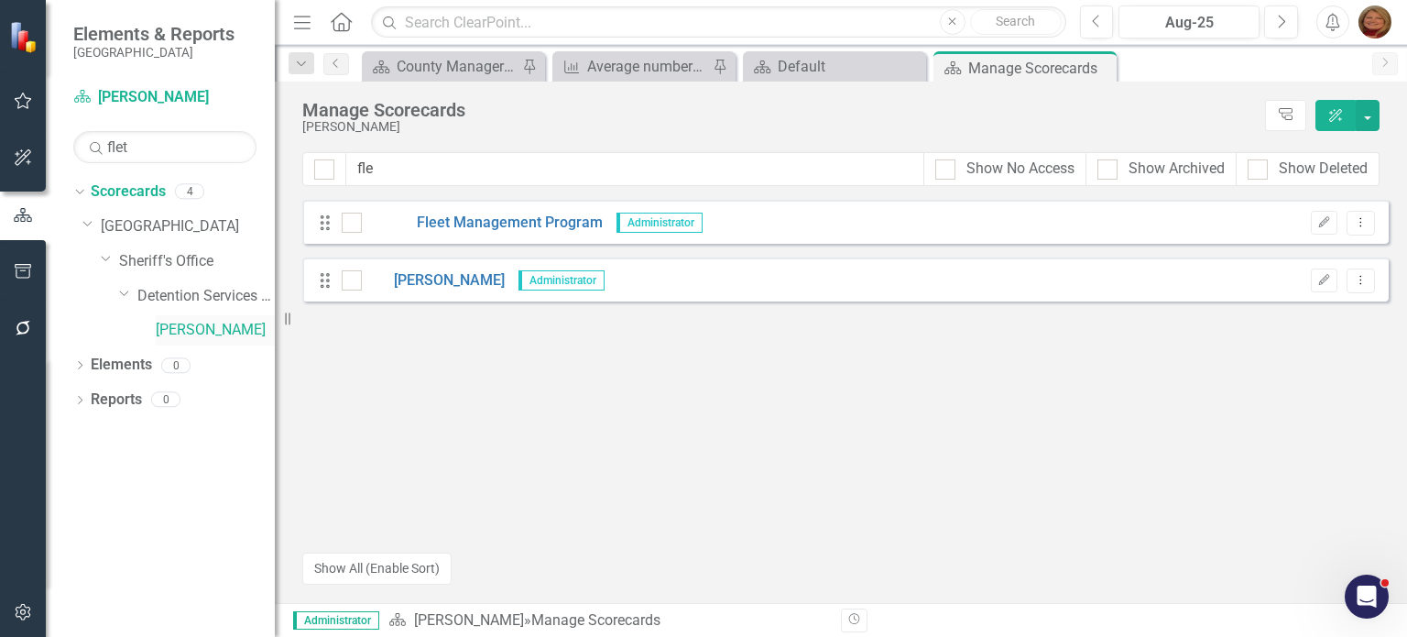
click at [199, 333] on link "[PERSON_NAME]" at bounding box center [215, 330] width 119 height 21
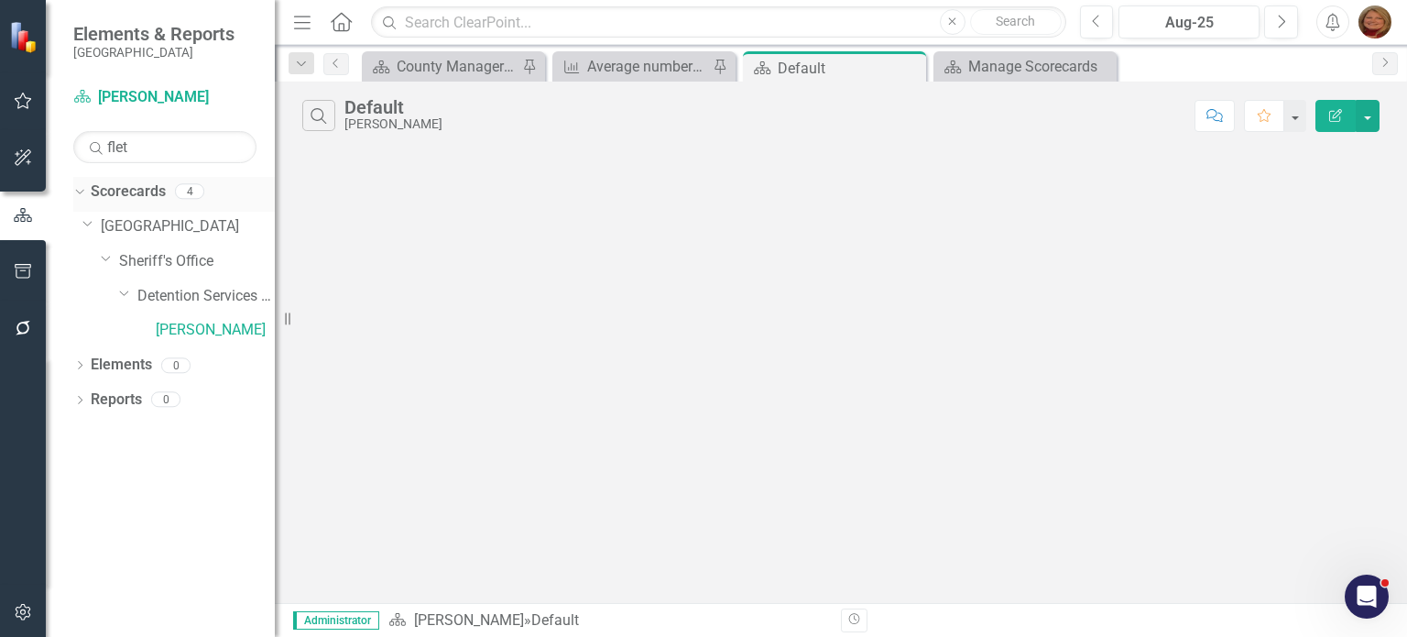
click at [143, 199] on link "Scorecards" at bounding box center [128, 191] width 75 height 21
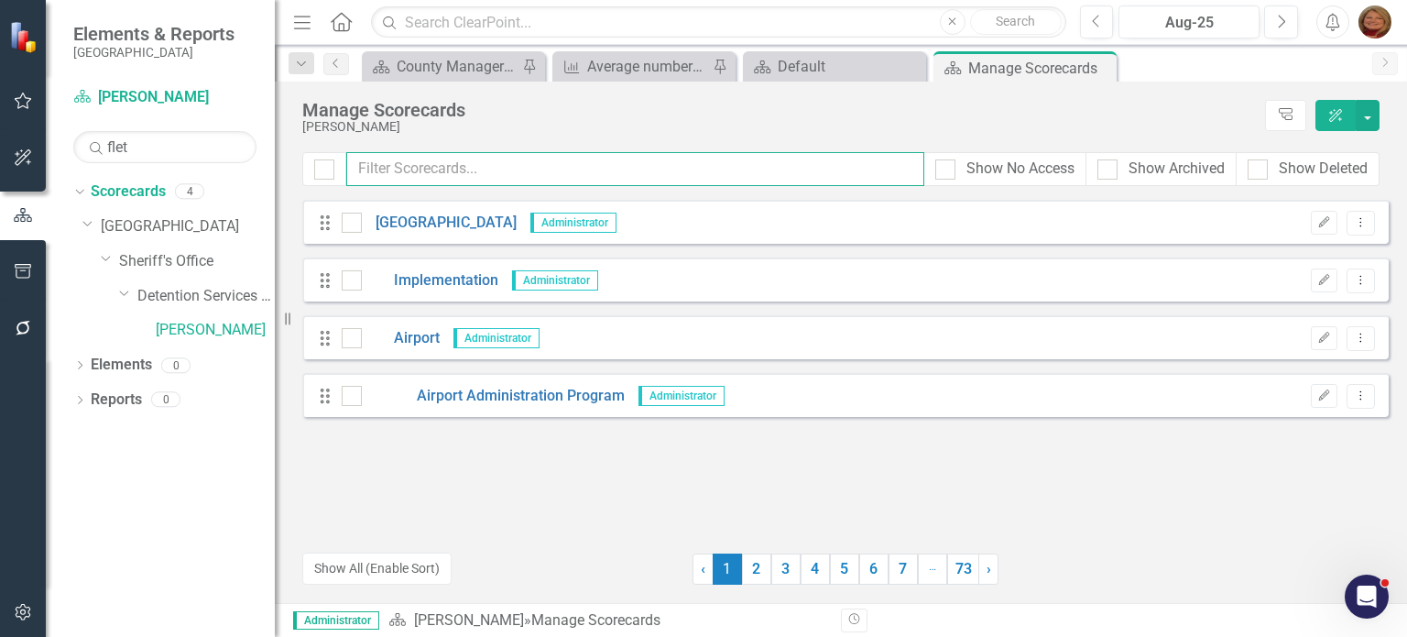
click at [487, 171] on input "text" at bounding box center [635, 169] width 578 height 34
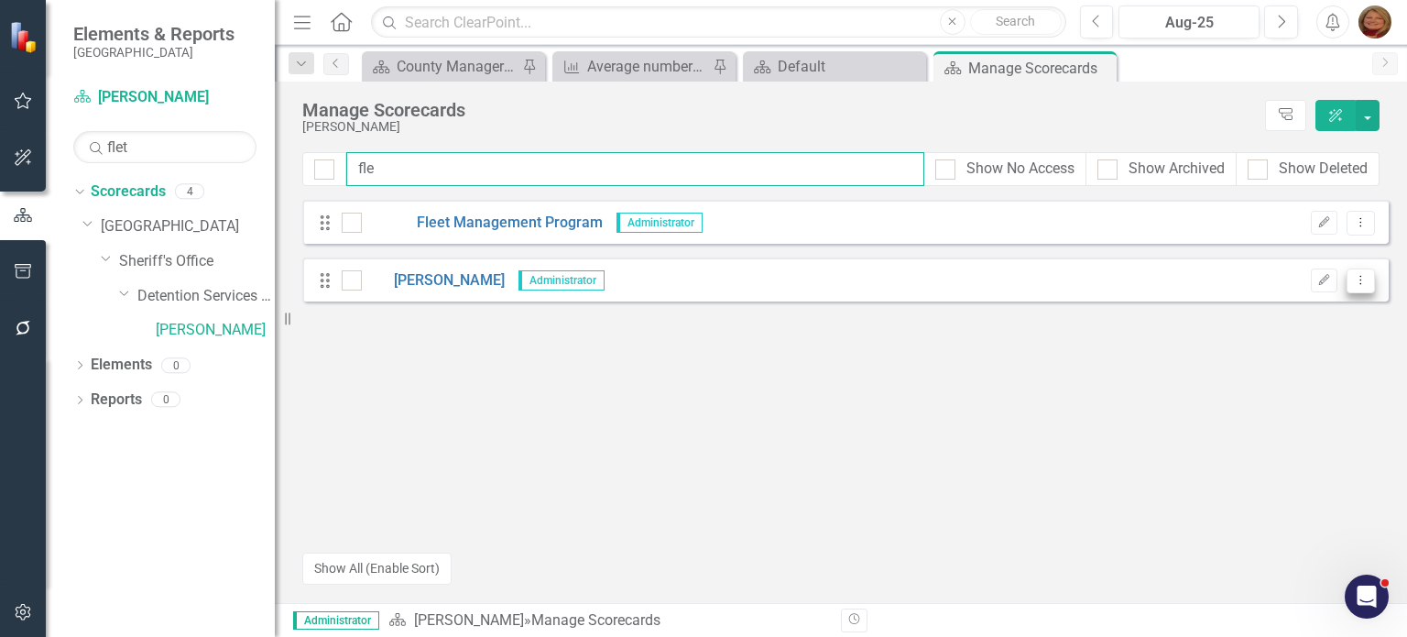
type input "fle"
click at [1361, 278] on icon "Dropdown Menu" at bounding box center [1361, 280] width 16 height 12
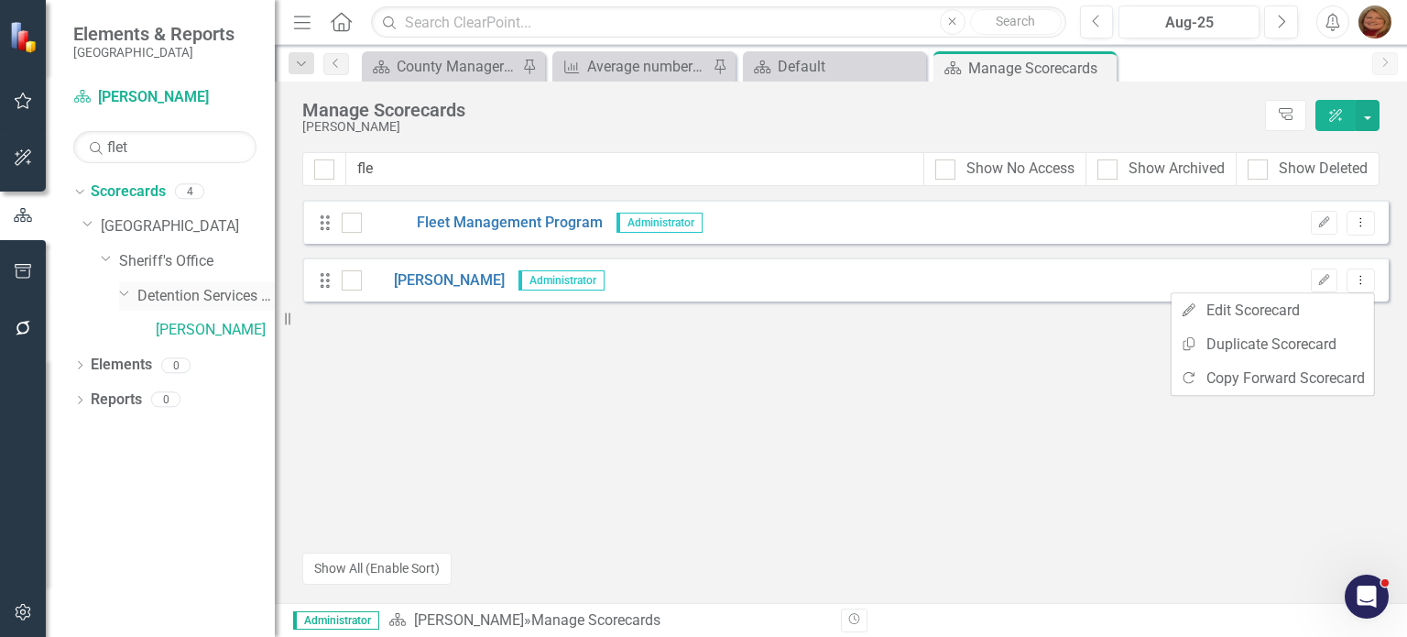
click at [124, 290] on icon "Dropdown" at bounding box center [124, 293] width 11 height 14
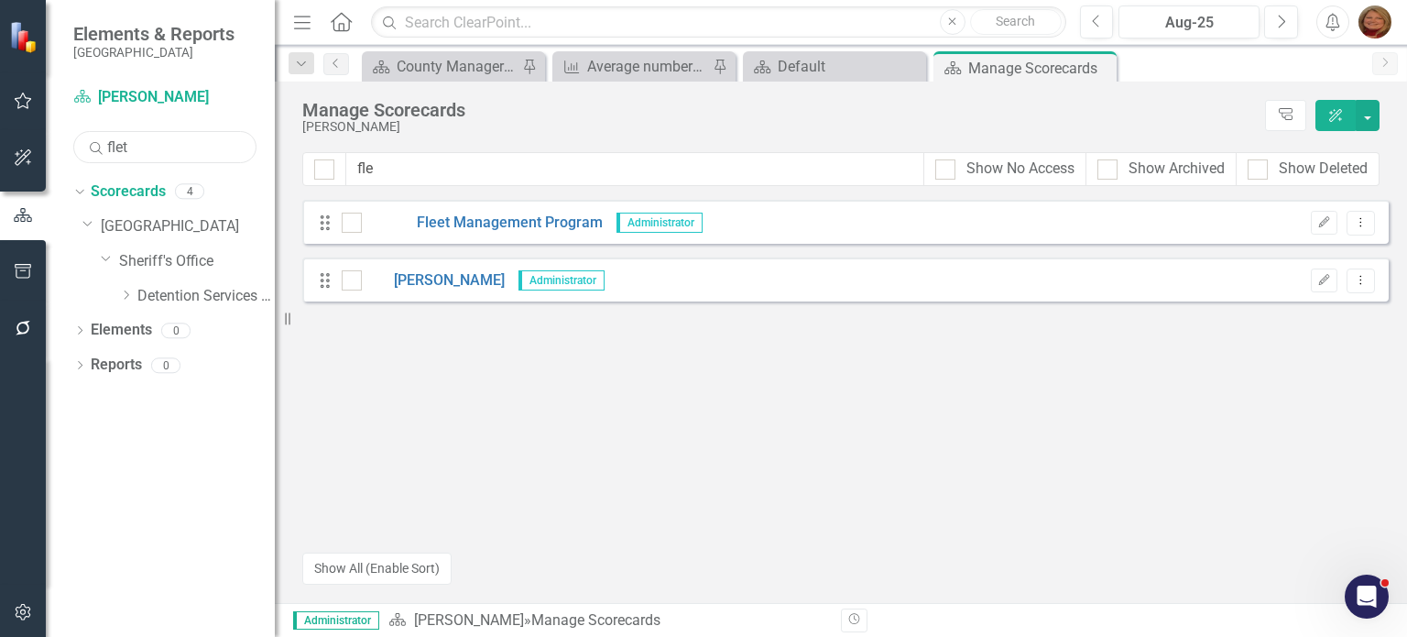
drag, startPoint x: 143, startPoint y: 150, endPoint x: 54, endPoint y: 143, distance: 89.2
click at [54, 143] on div "Scorecard [PERSON_NAME] Search flet Sorry, no results found. Dropdown Scorecard…" at bounding box center [160, 359] width 229 height 554
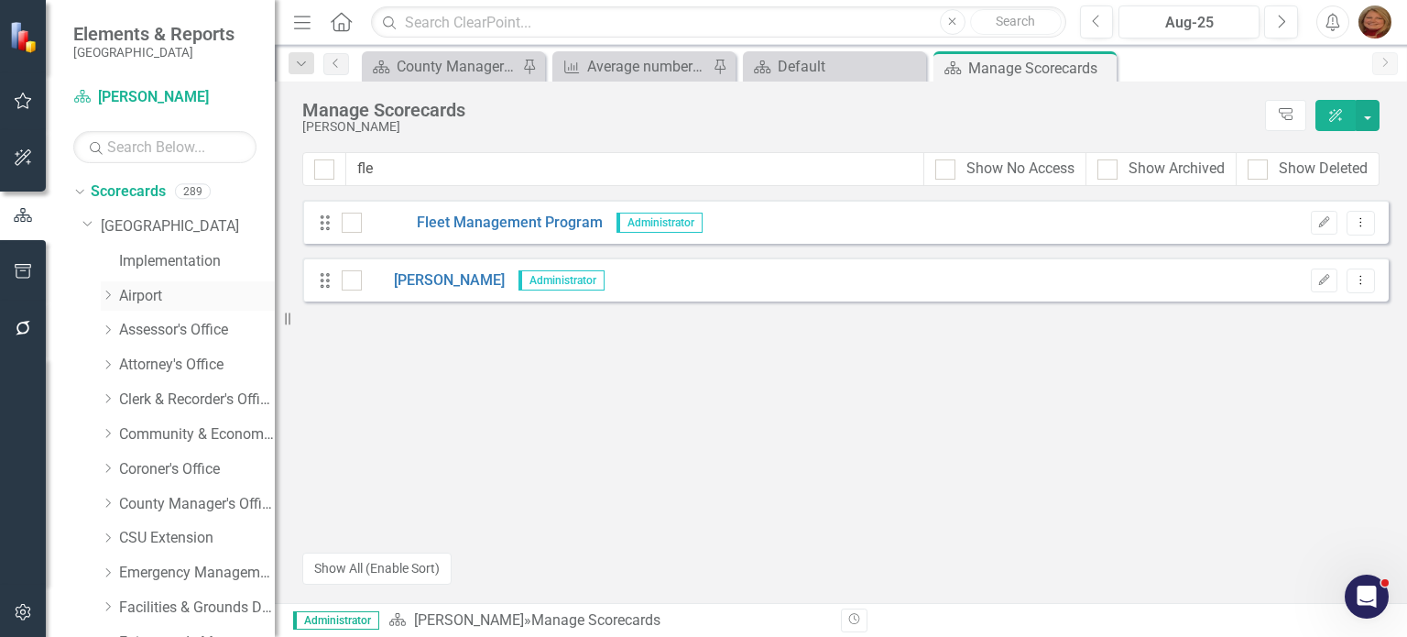
click at [110, 296] on icon "Dropdown" at bounding box center [108, 295] width 14 height 11
click at [185, 440] on link "[PERSON_NAME]" at bounding box center [205, 434] width 137 height 21
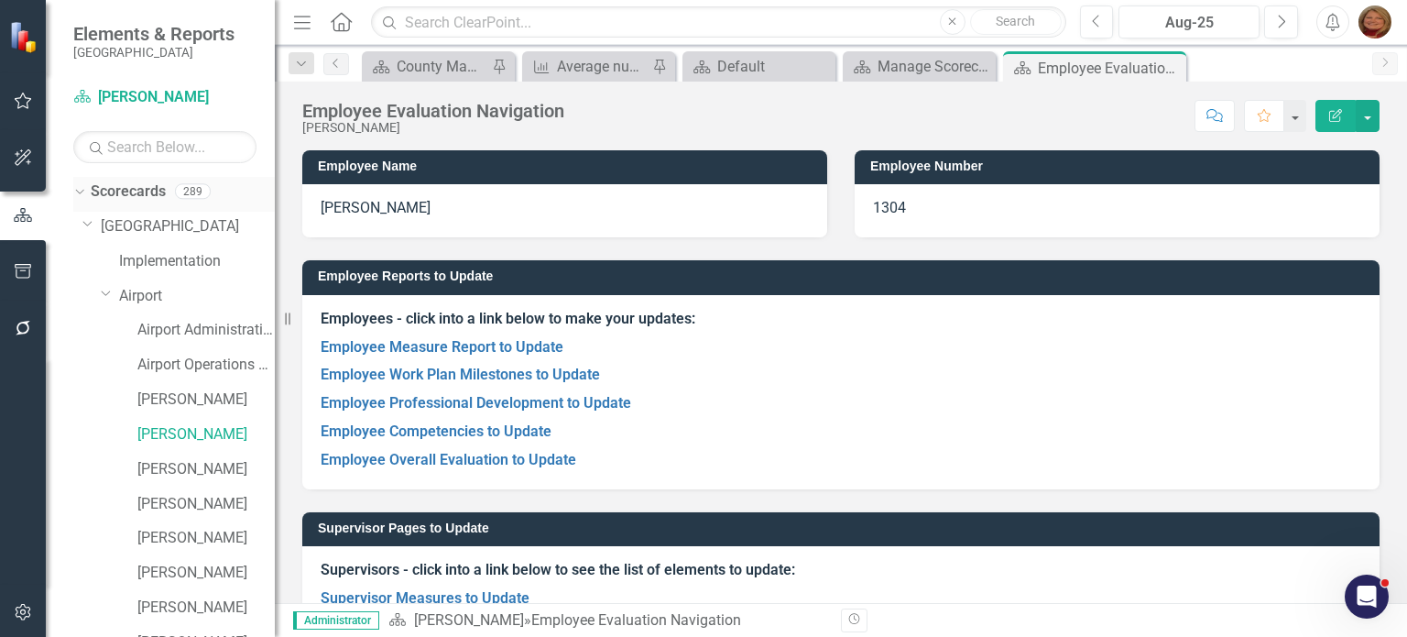
click at [134, 190] on link "Scorecards" at bounding box center [128, 191] width 75 height 21
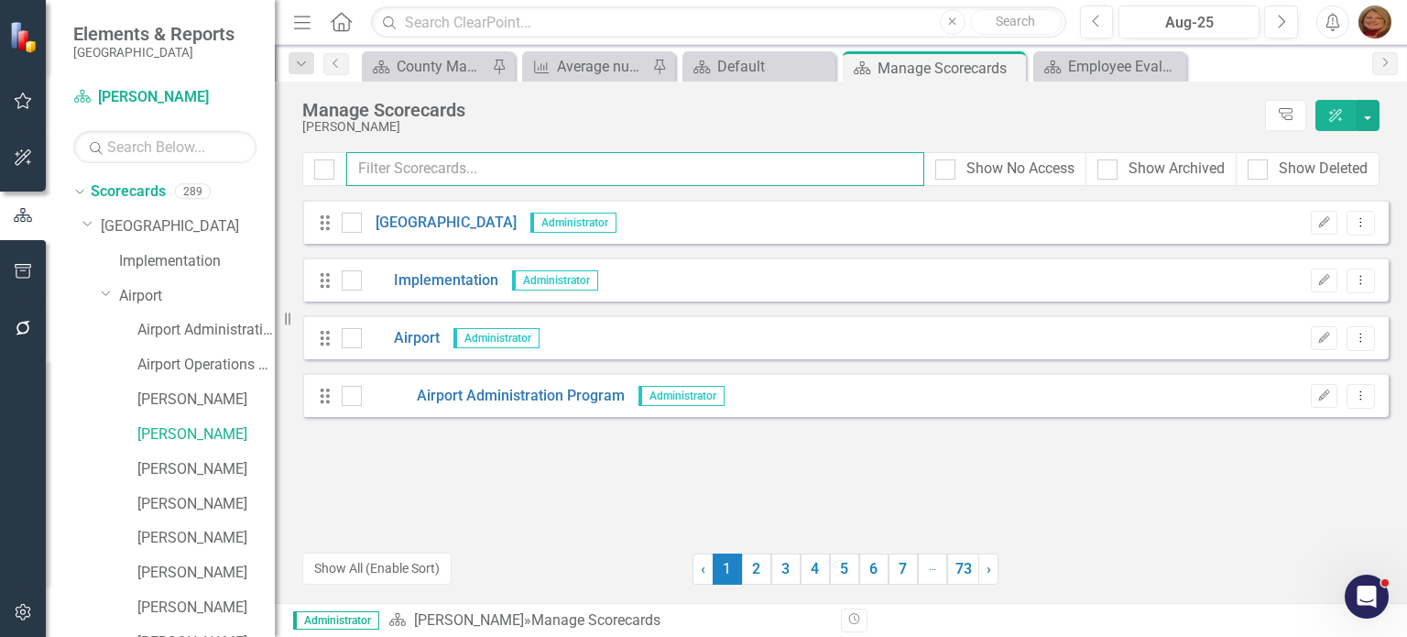
click at [432, 166] on input "text" at bounding box center [635, 169] width 578 height 34
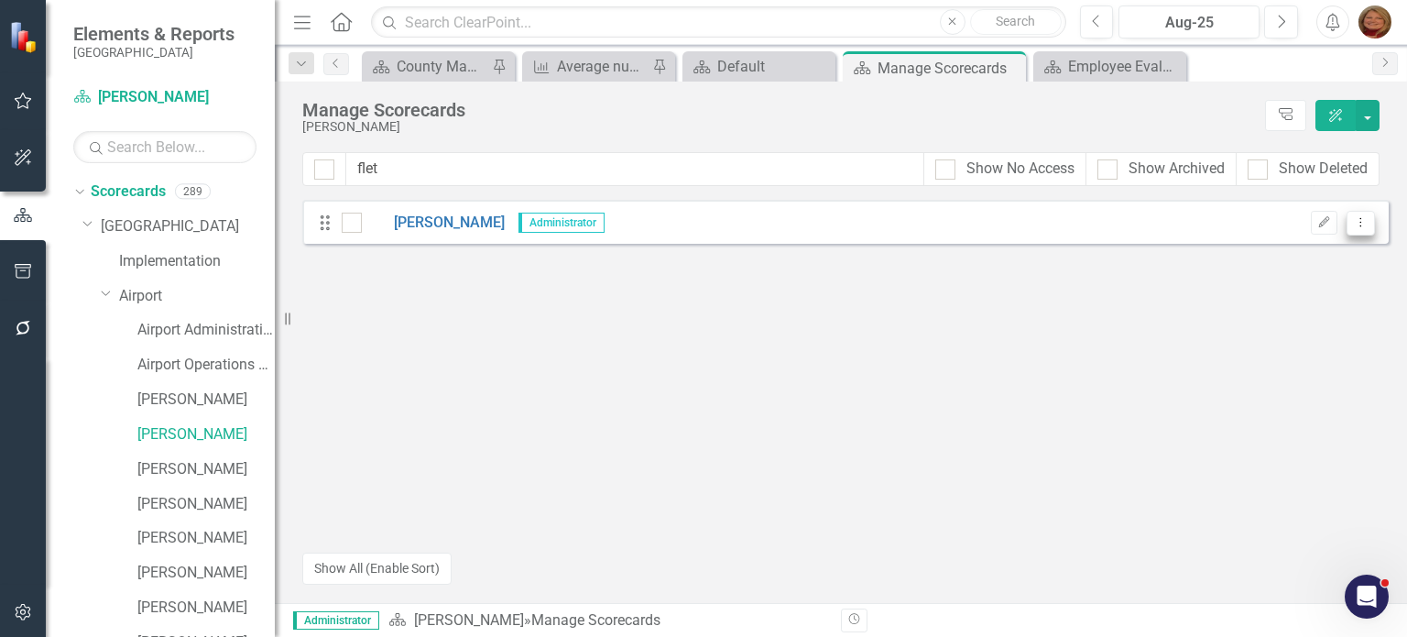
click at [1365, 219] on icon "Dropdown Menu" at bounding box center [1361, 222] width 16 height 12
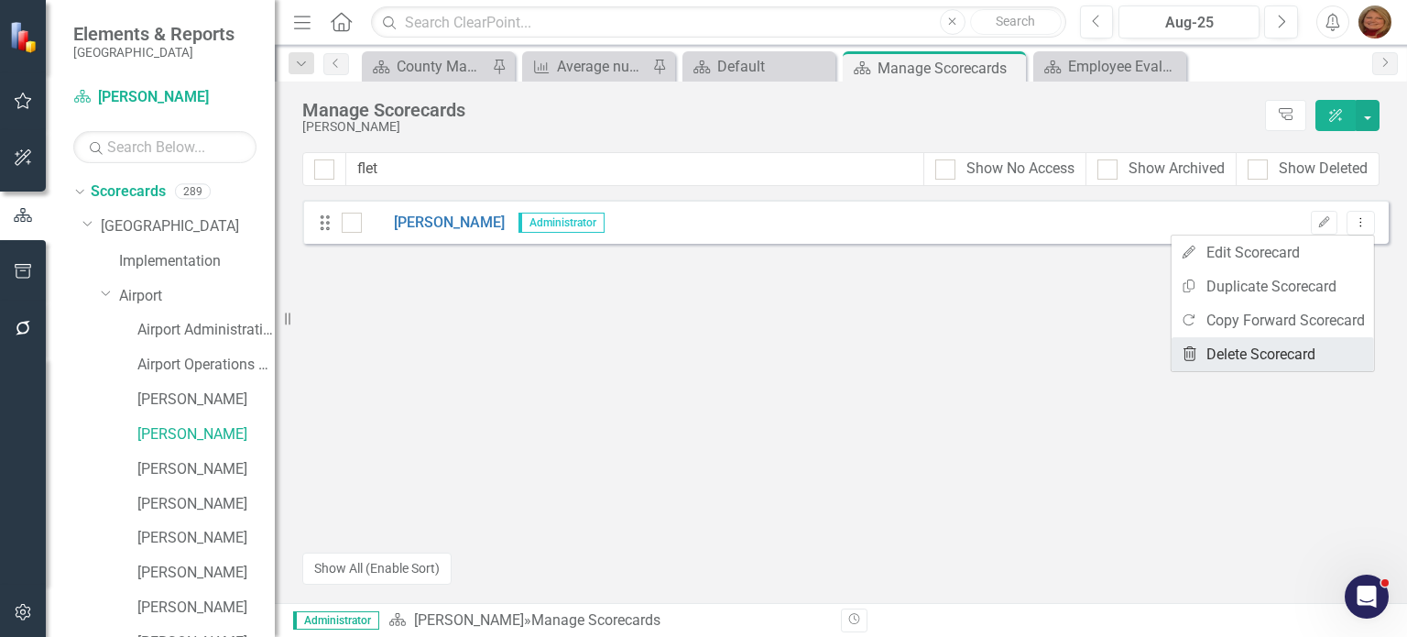
click at [1291, 348] on link "Trash Delete Scorecard" at bounding box center [1273, 354] width 202 height 34
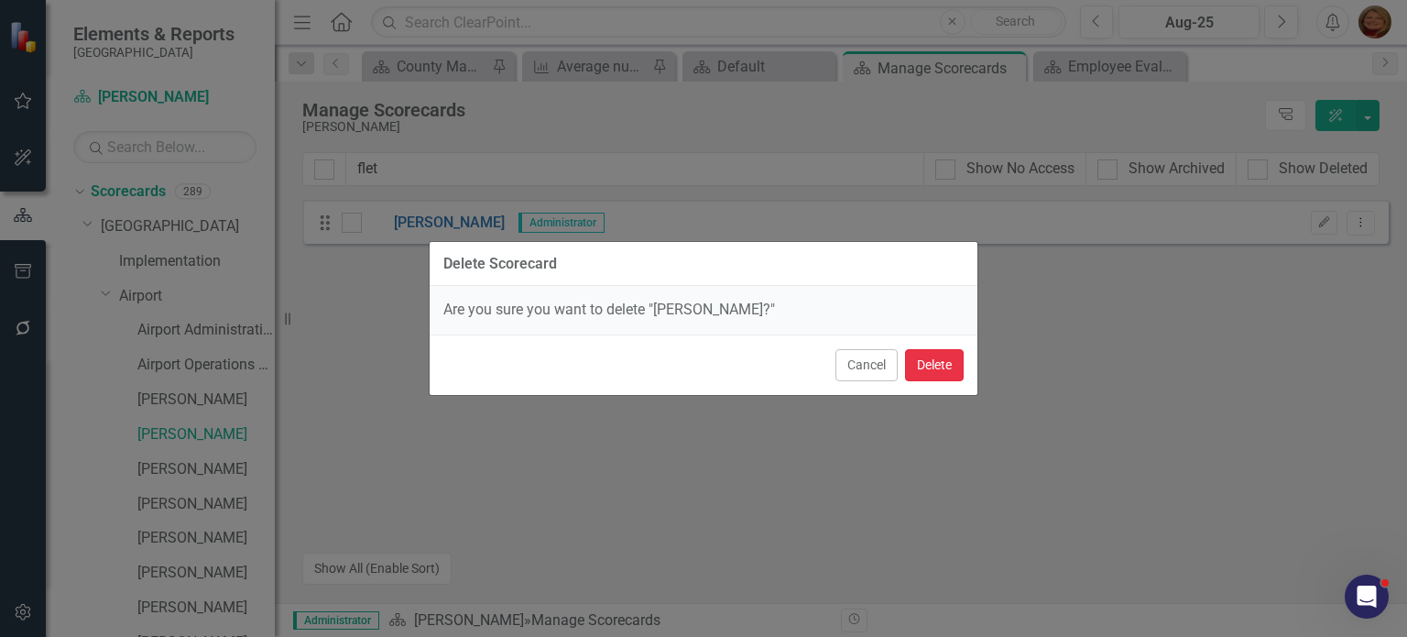
click at [920, 370] on button "Delete" at bounding box center [934, 365] width 59 height 32
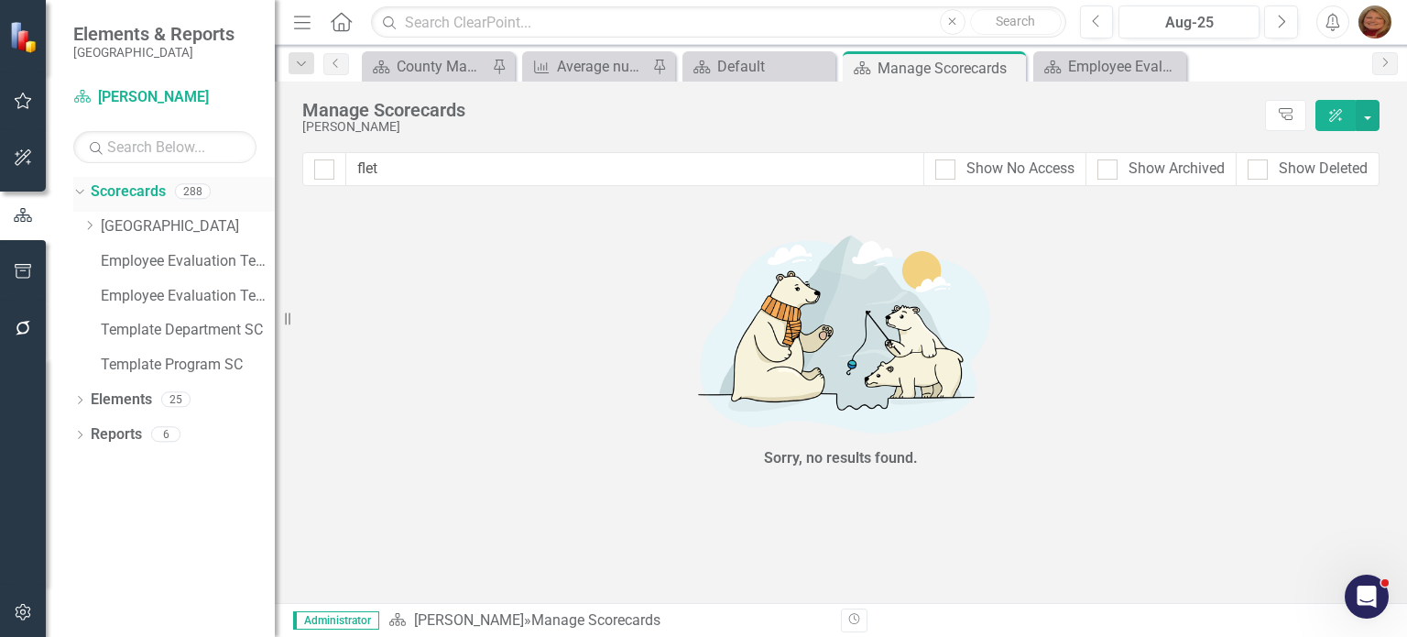
click at [131, 192] on link "Scorecards" at bounding box center [128, 191] width 75 height 21
drag, startPoint x: 404, startPoint y: 175, endPoint x: 349, endPoint y: 168, distance: 55.5
click at [349, 168] on input "flet" at bounding box center [635, 169] width 578 height 34
type input "t"
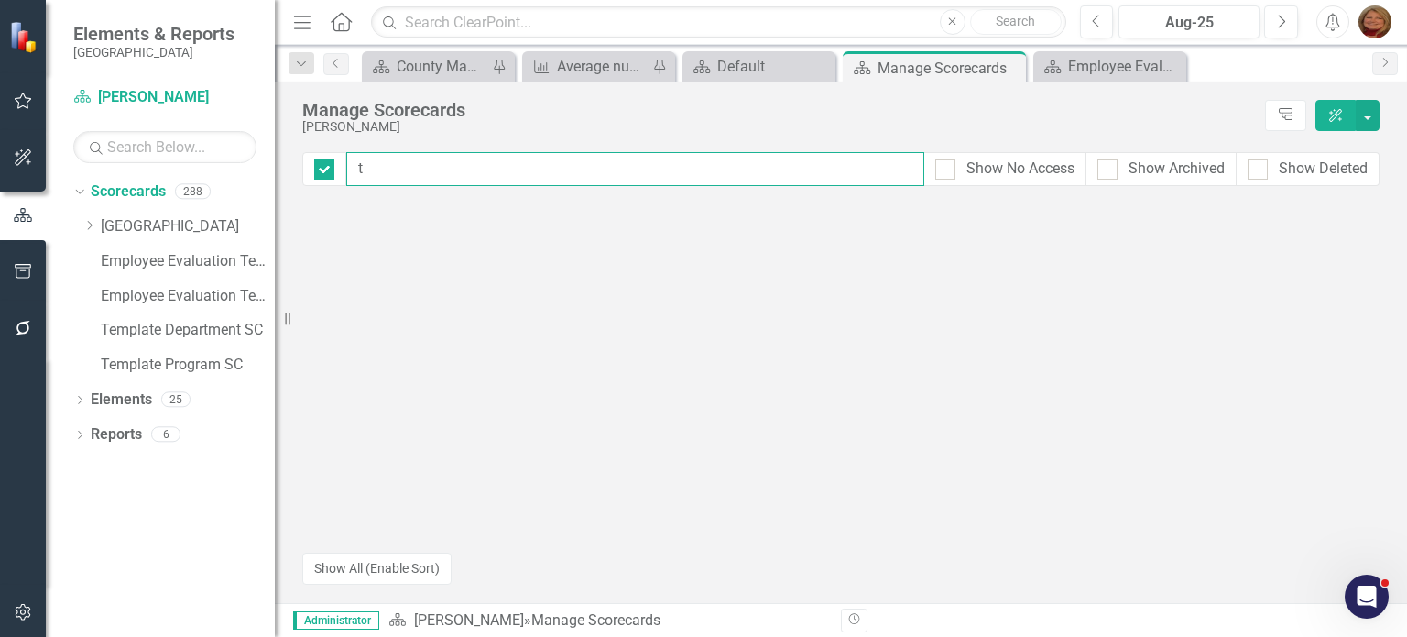
checkbox input "false"
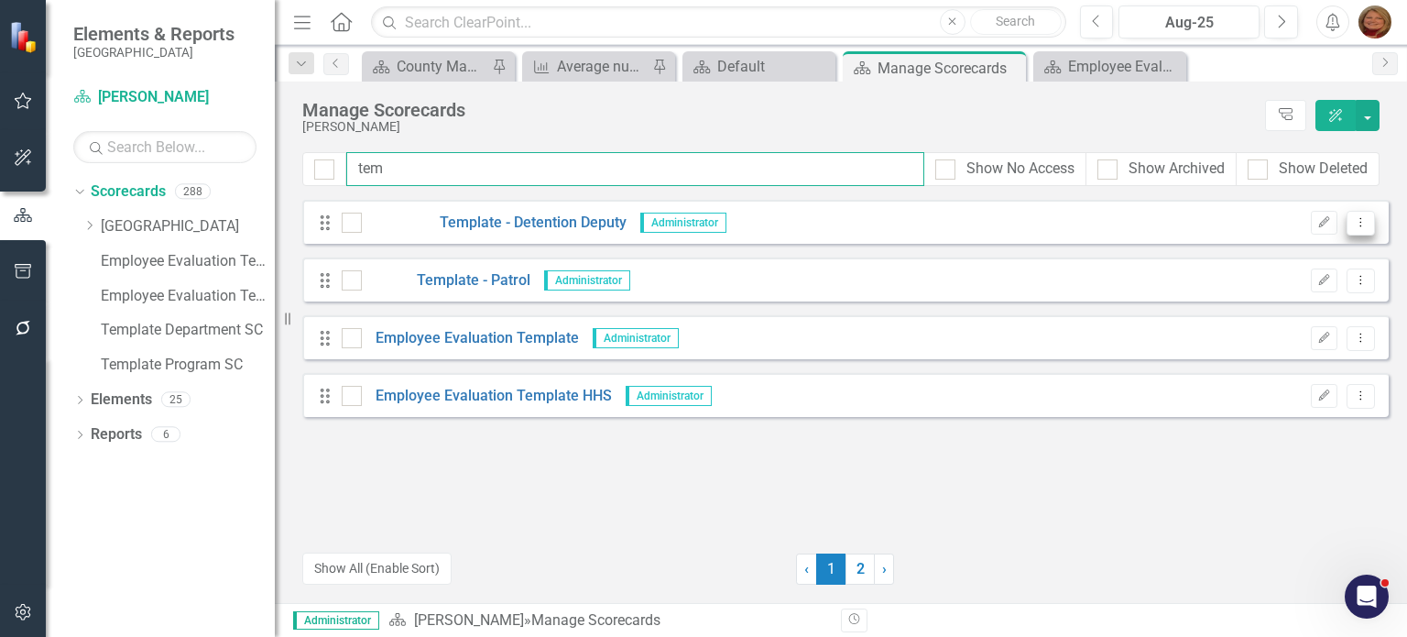
type input "tem"
click at [1363, 224] on icon "Dropdown Menu" at bounding box center [1361, 222] width 16 height 12
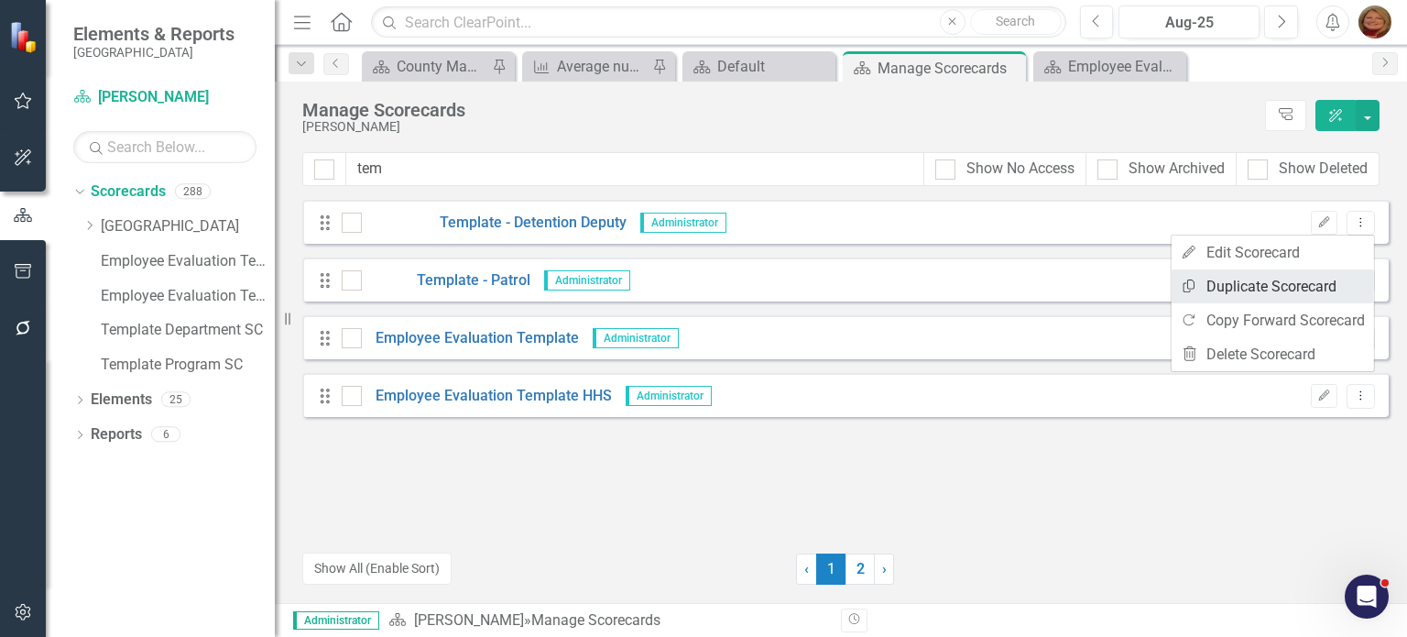
click at [1319, 280] on link "Copy Duplicate Scorecard" at bounding box center [1273, 286] width 202 height 34
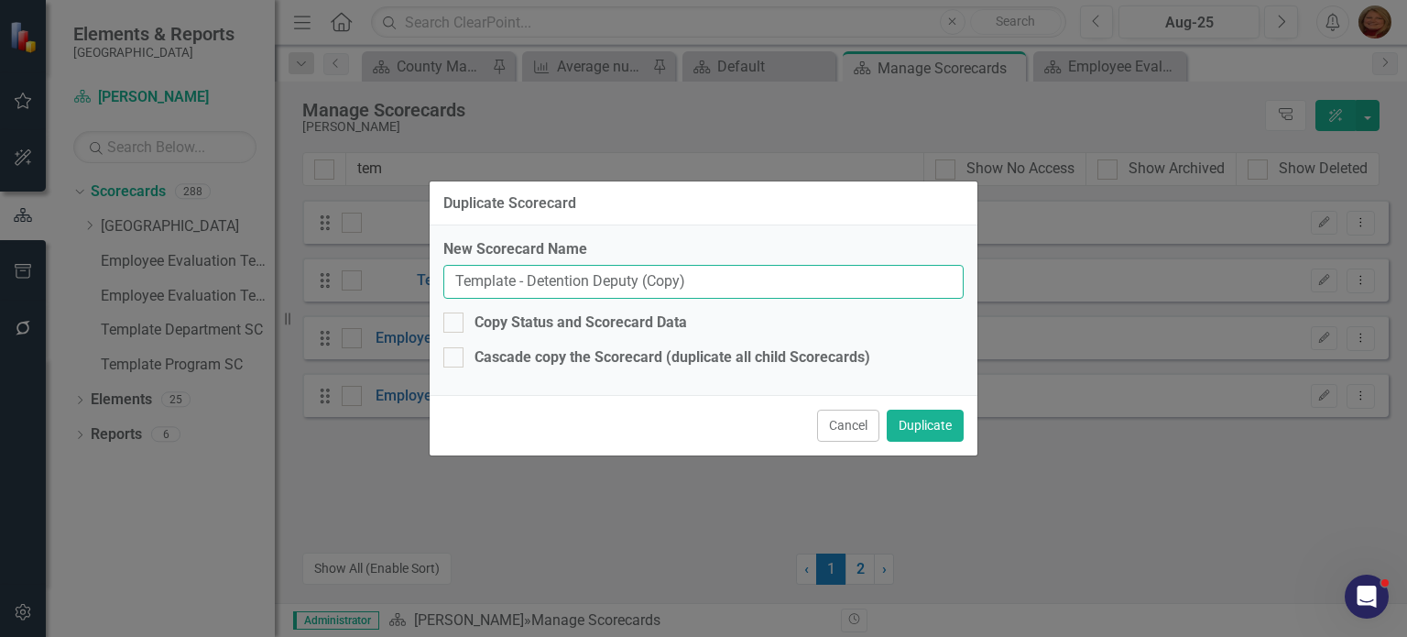
drag, startPoint x: 713, startPoint y: 282, endPoint x: 297, endPoint y: 272, distance: 416.1
click at [297, 272] on div "Duplicate Scorecard New Scorecard Name Template - Detention Deputy (Copy) Copy …" at bounding box center [703, 318] width 1407 height 637
type input "[PERSON_NAME]"
click at [926, 423] on button "Duplicate" at bounding box center [925, 426] width 77 height 32
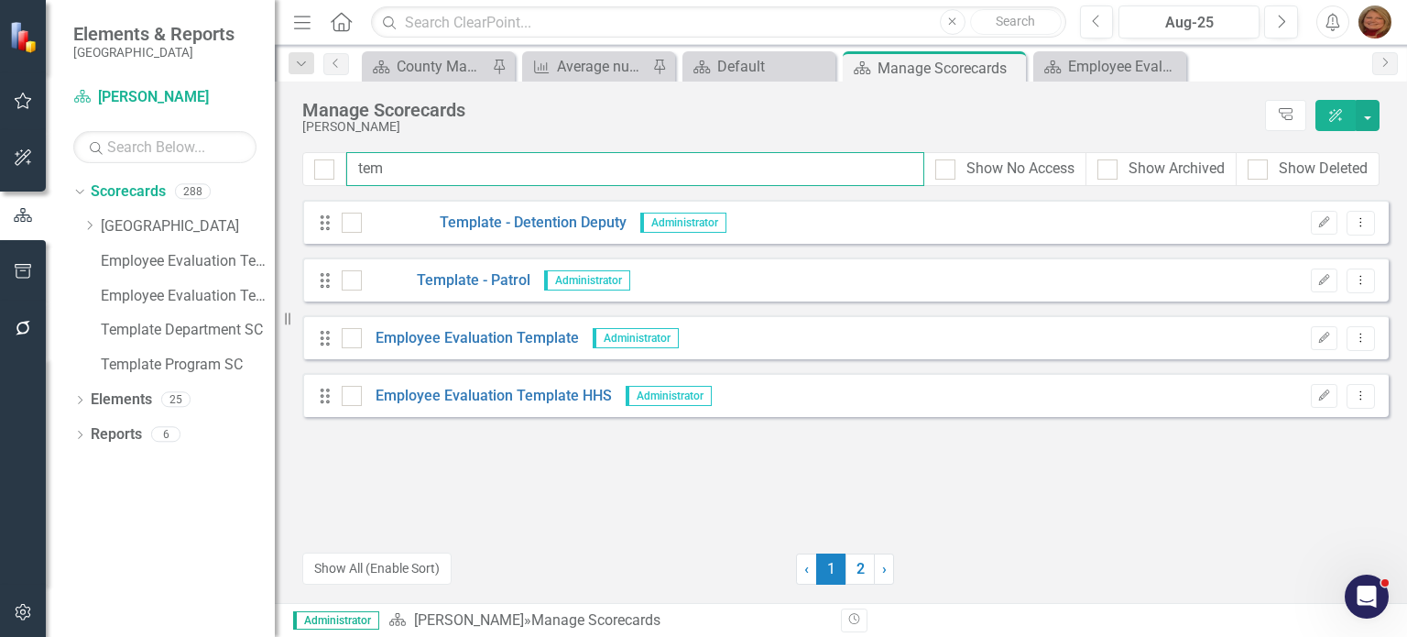
drag, startPoint x: 393, startPoint y: 161, endPoint x: 319, endPoint y: 152, distance: 74.8
click at [319, 152] on div "tem Show No Access Show Archived Show Deleted" at bounding box center [840, 169] width 1077 height 34
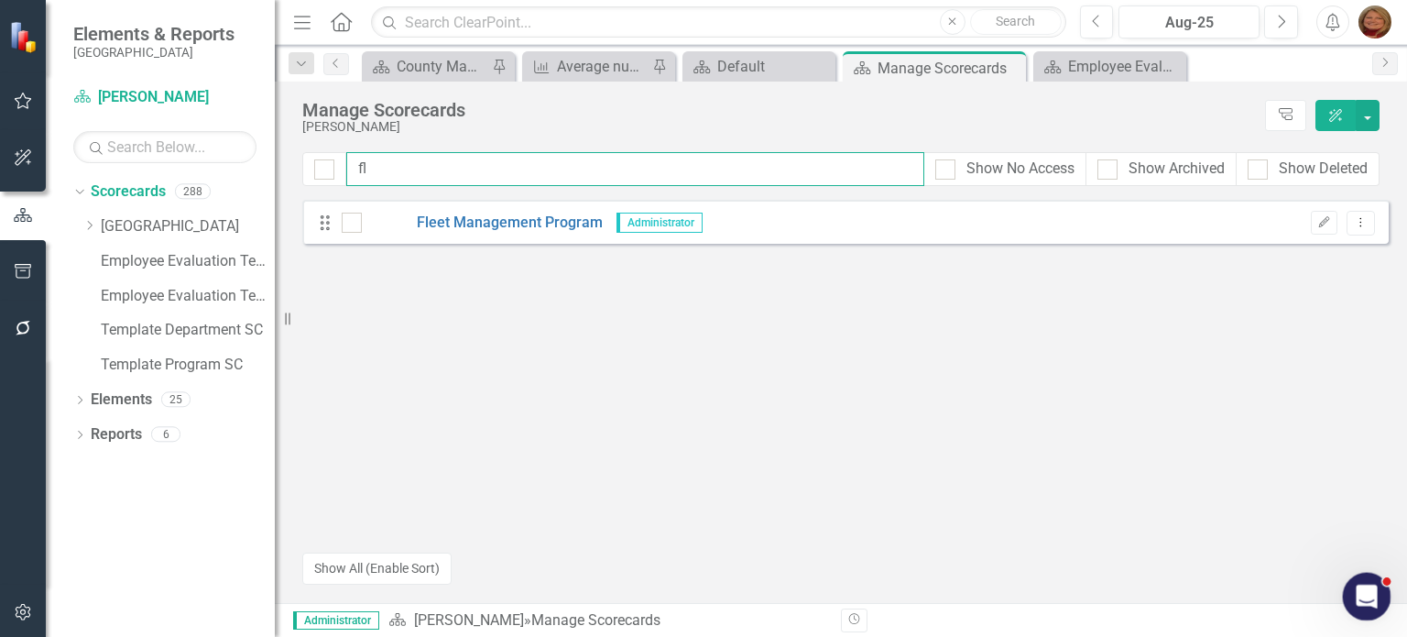
type input "fl"
click at [1366, 590] on icon "Open Intercom Messenger" at bounding box center [1365, 594] width 30 height 30
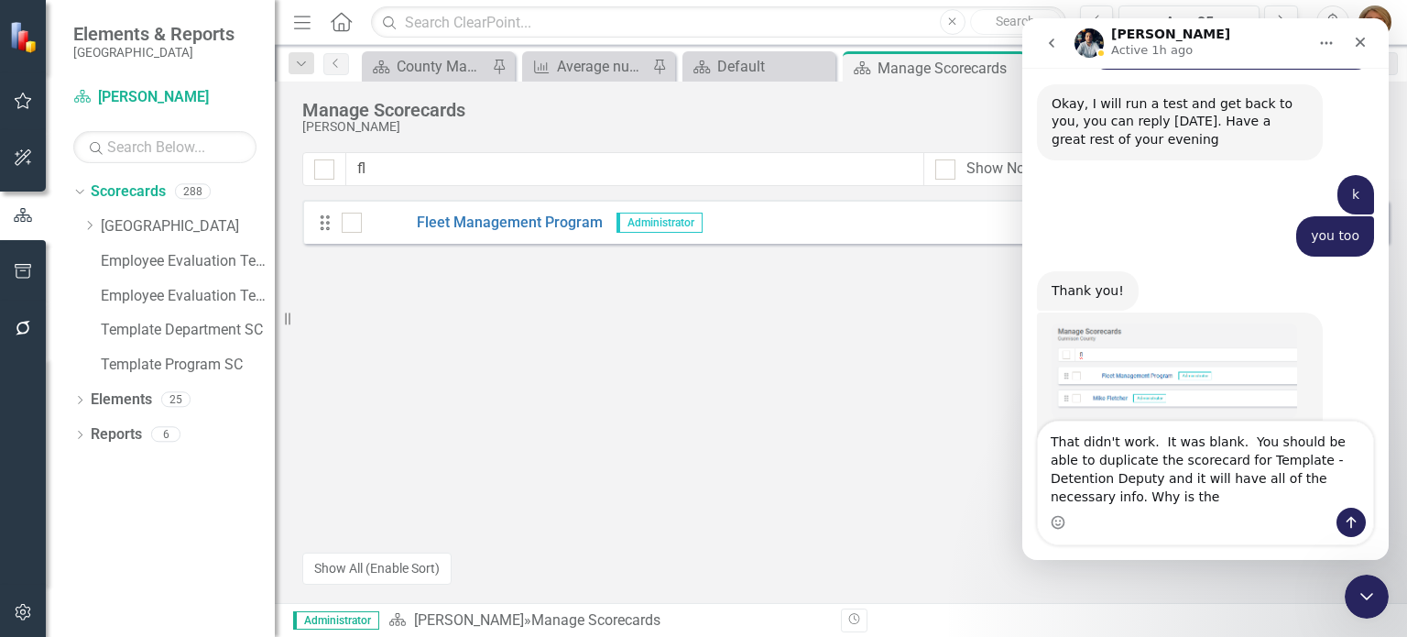
scroll to position [1741, 0]
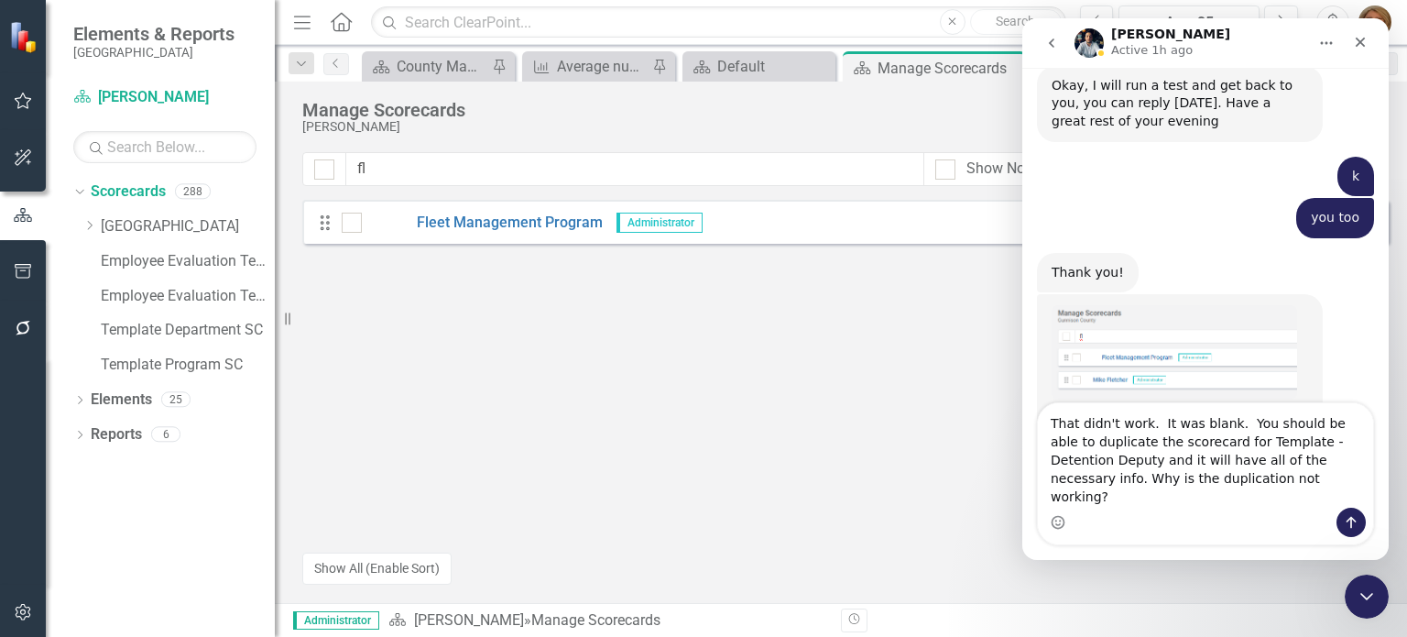
type textarea "That didn't work. It was blank. You should be able to duplicate the scorecard f…"
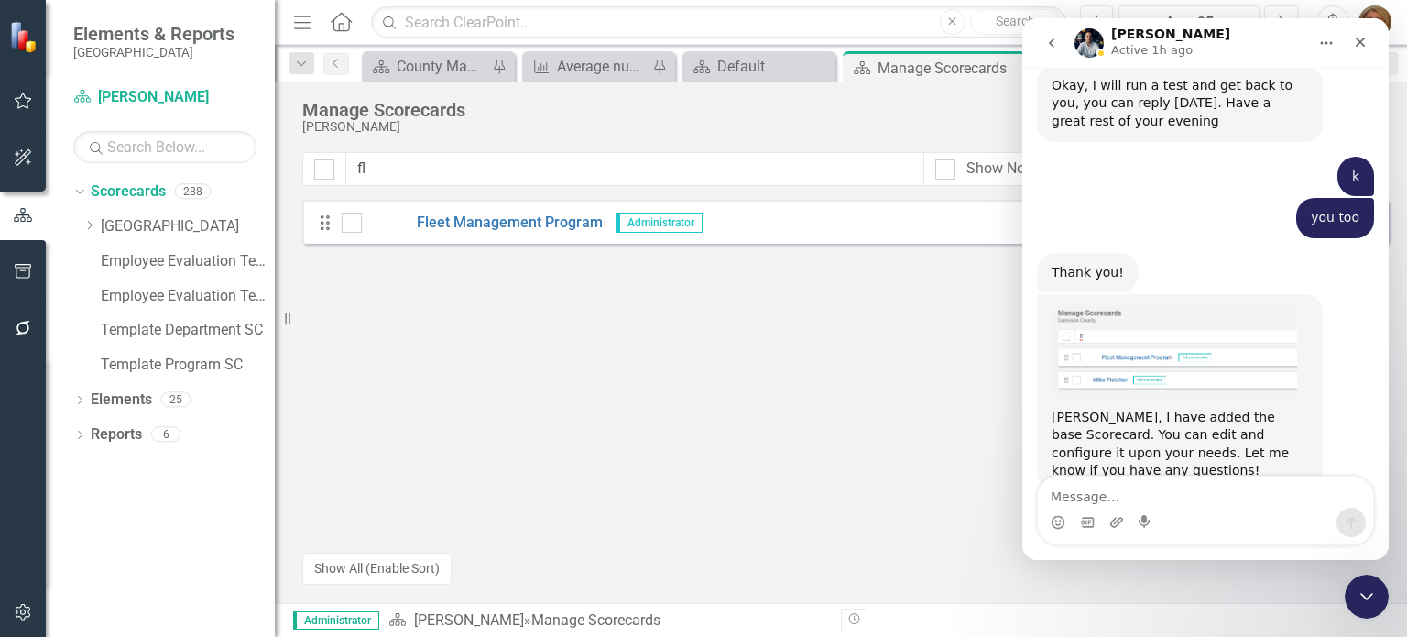
scroll to position [1838, 0]
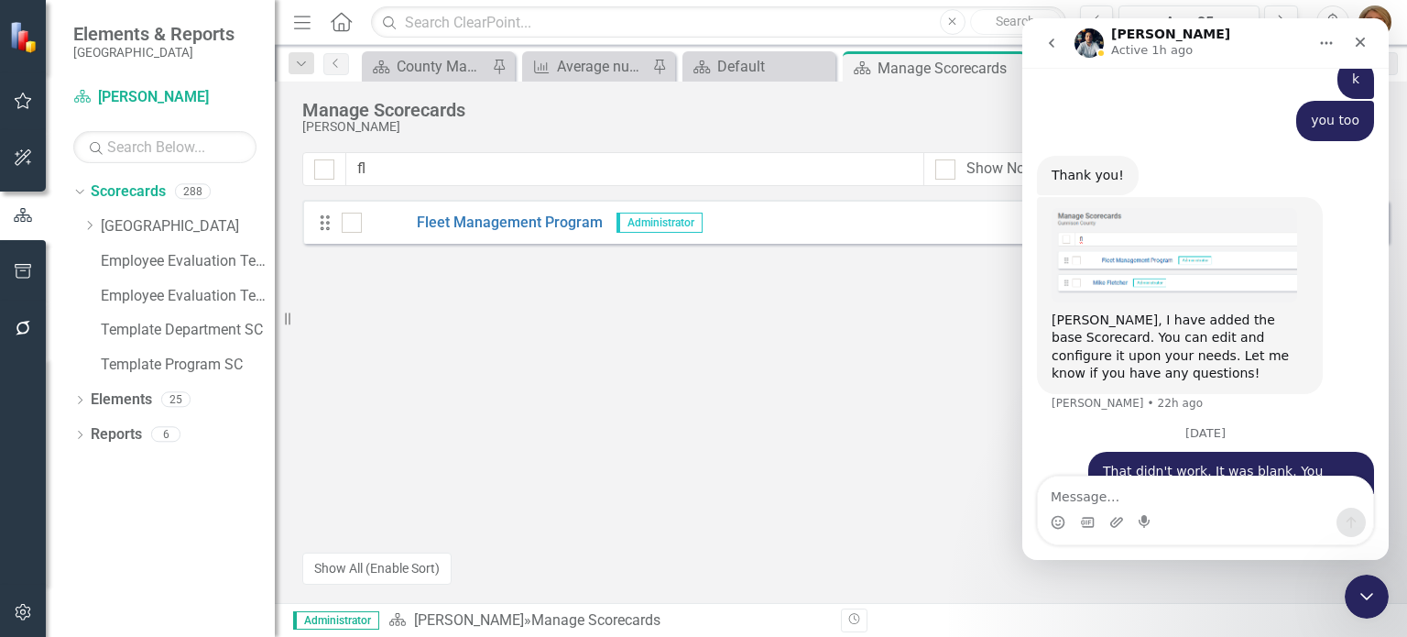
click at [662, 357] on div "Drag Fleet Management Program Administrator Edit Dropdown Menu" at bounding box center [845, 345] width 1087 height 290
click at [773, 403] on div "Drag Fleet Management Program Administrator Edit Dropdown Menu" at bounding box center [845, 345] width 1087 height 290
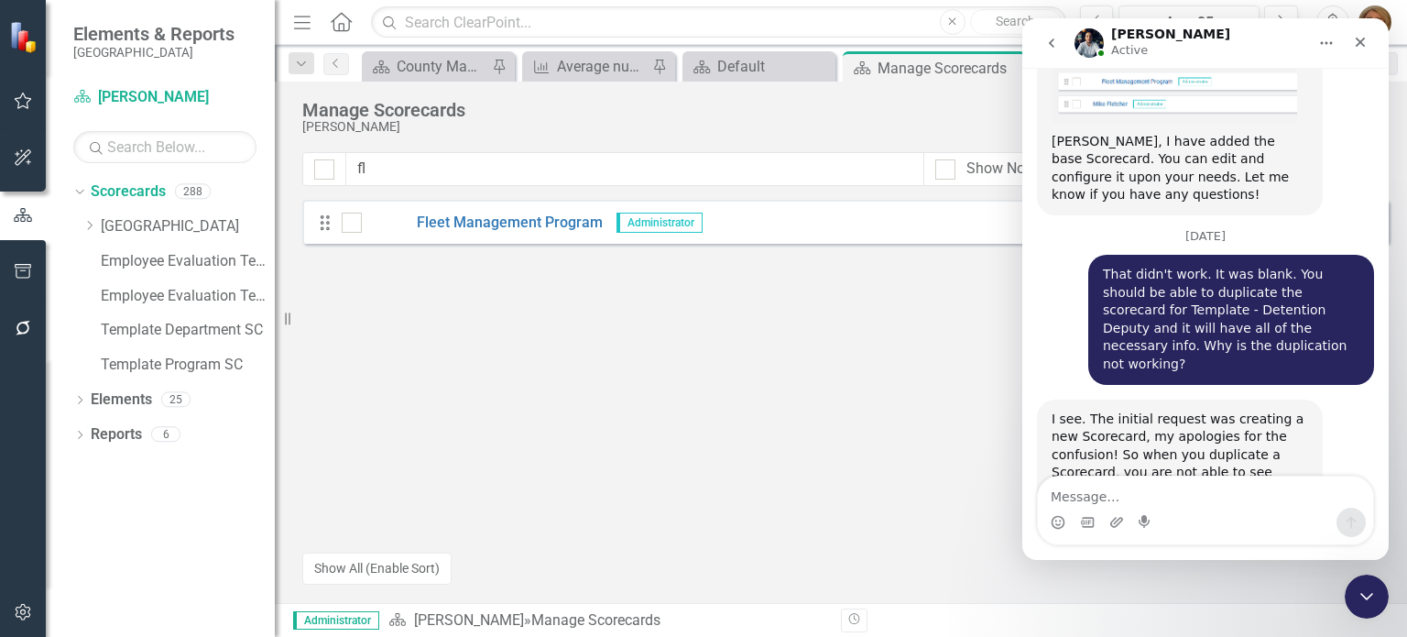
scroll to position [1946, 0]
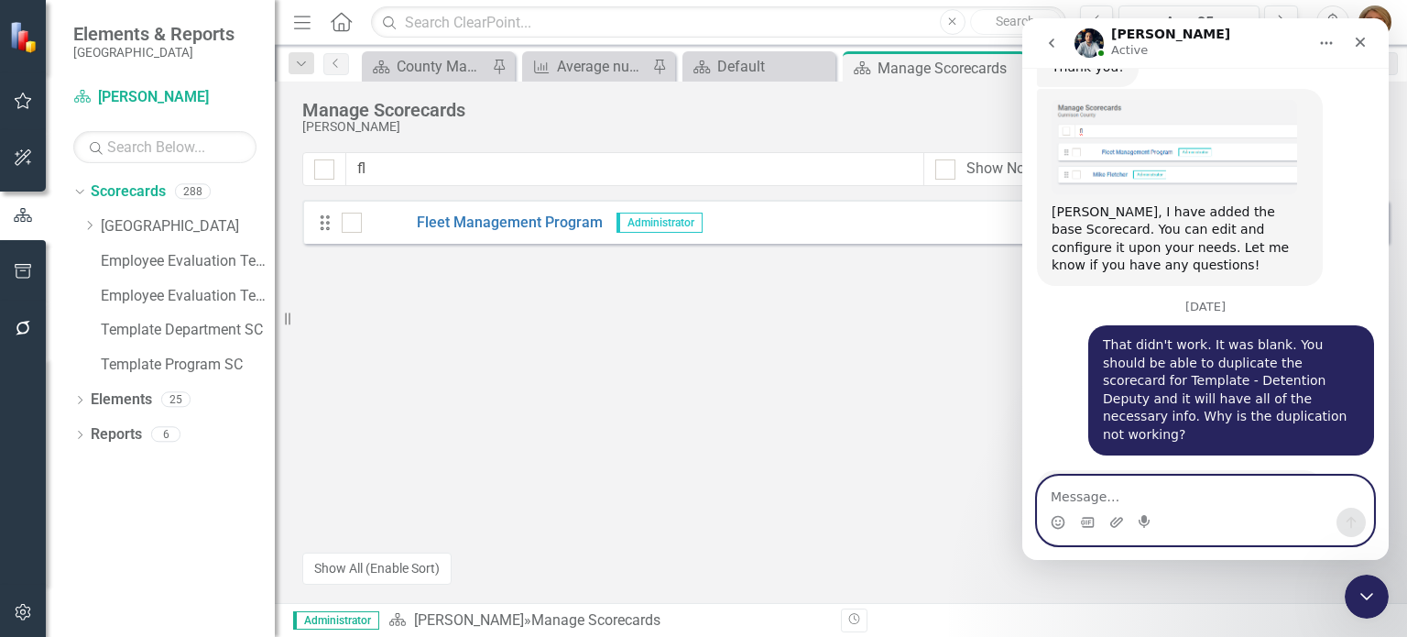
click at [1151, 501] on textarea "Message…" at bounding box center [1205, 491] width 335 height 31
type textarea "correct"
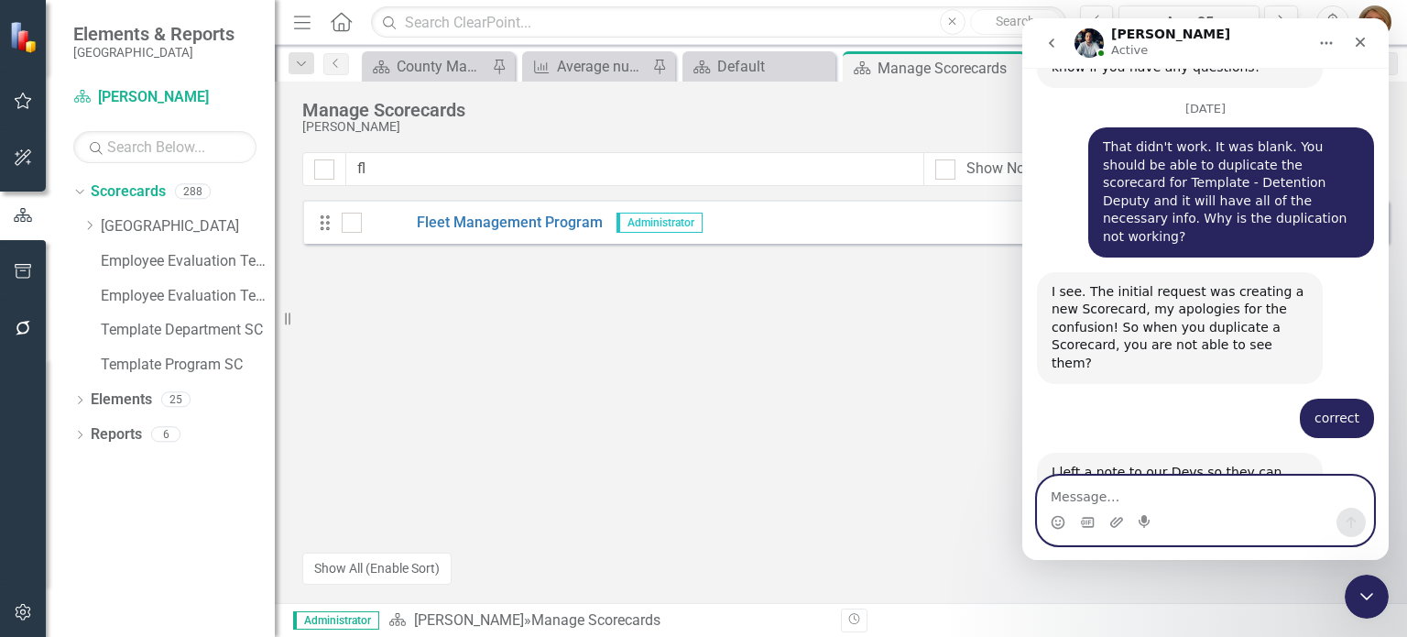
scroll to position [2073, 0]
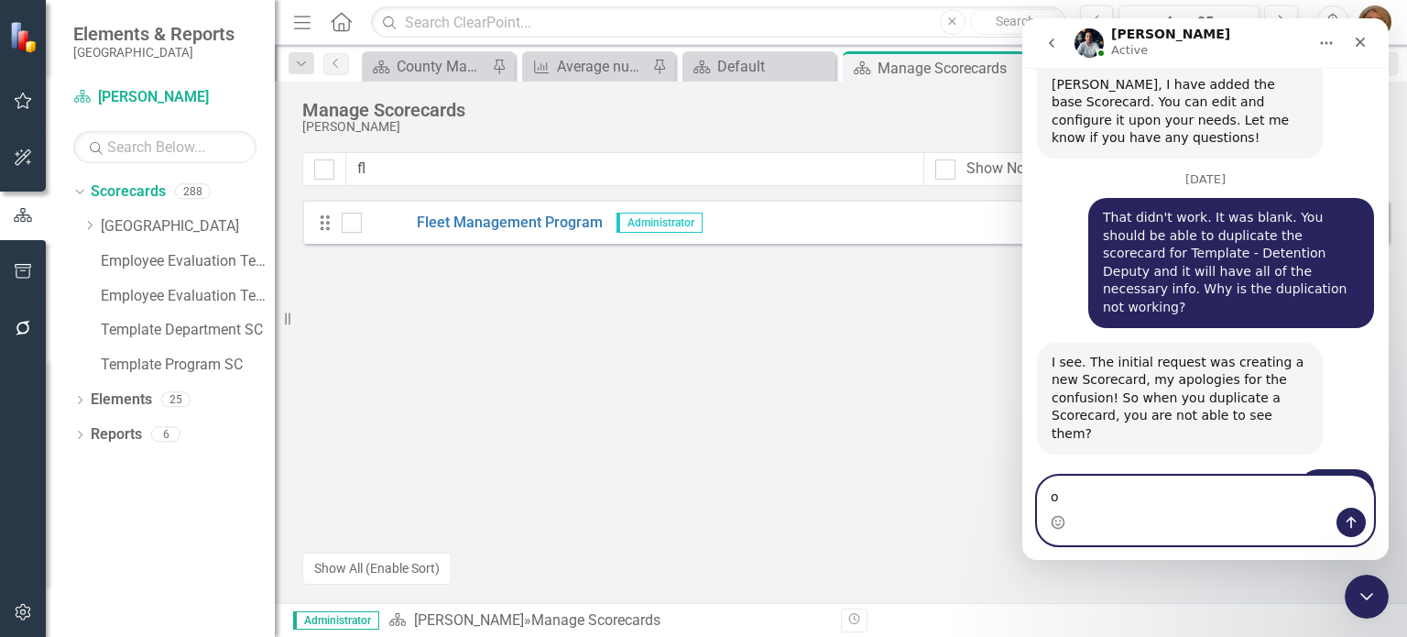
type textarea "ok"
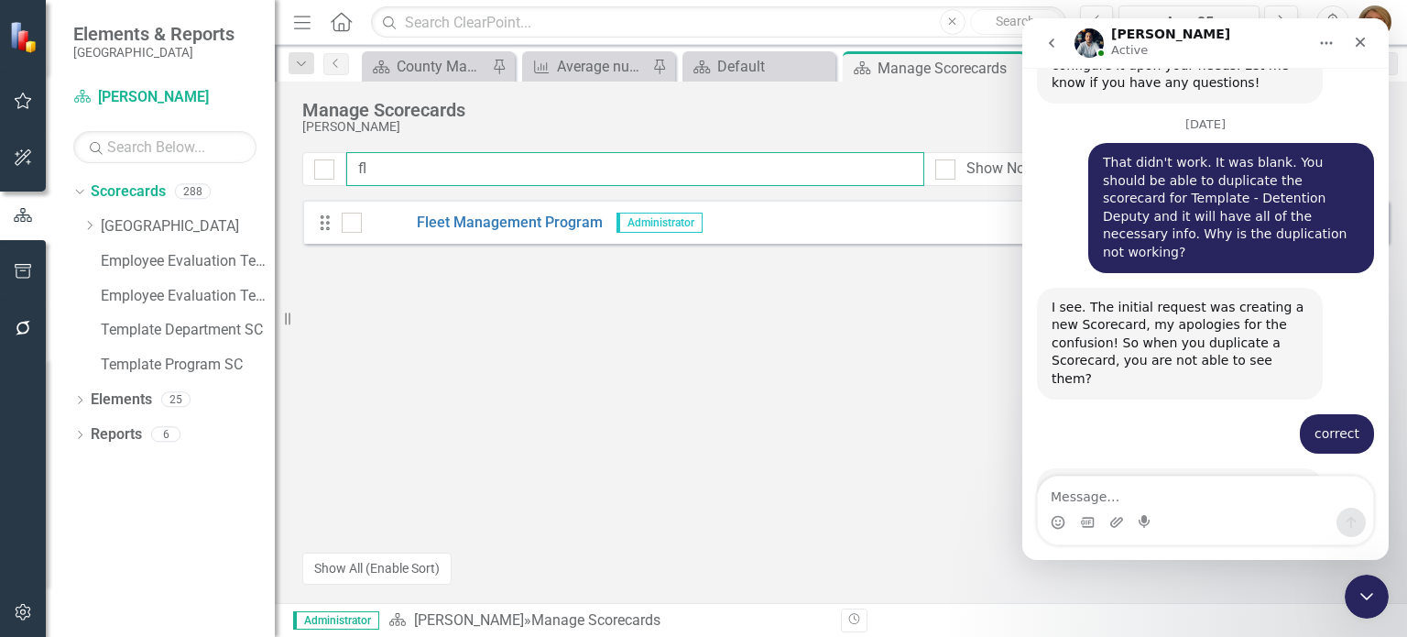
drag, startPoint x: 366, startPoint y: 170, endPoint x: 304, endPoint y: 176, distance: 62.6
click at [306, 176] on div "fl Show No Access Show Archived Show Deleted" at bounding box center [840, 169] width 1077 height 34
type input "sud"
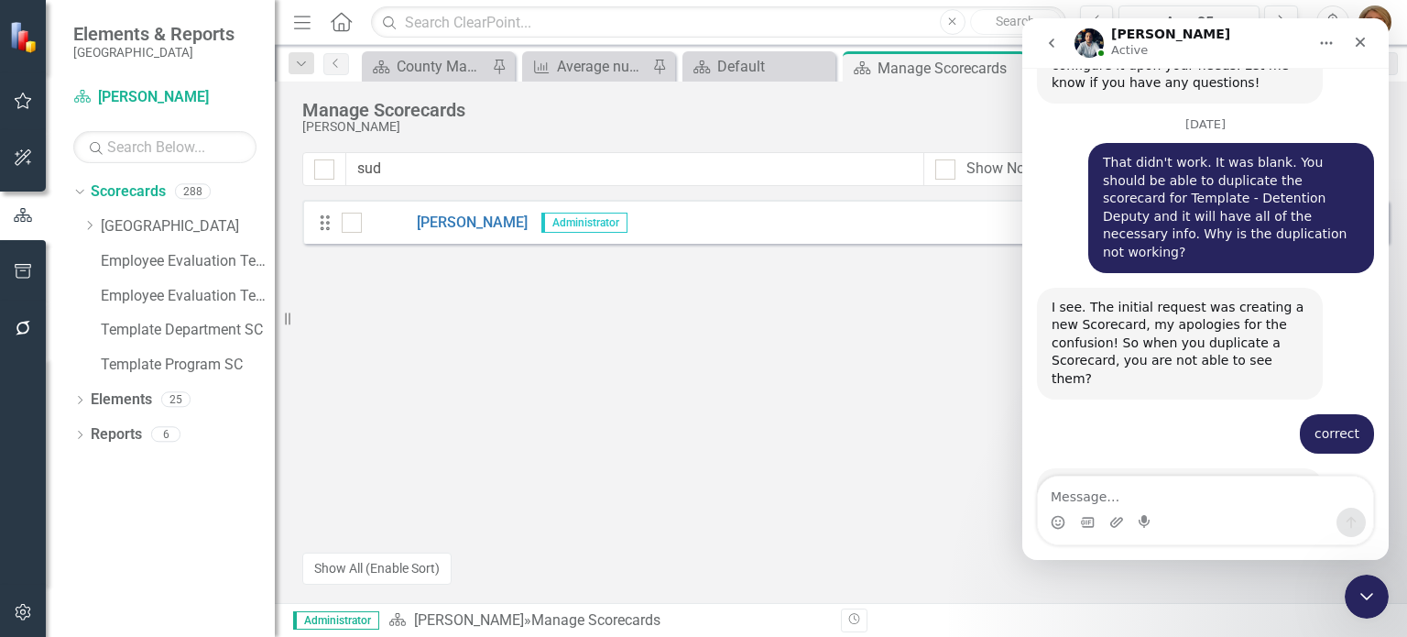
click at [815, 314] on div "Drag [PERSON_NAME] Administrator Edit Dropdown Menu" at bounding box center [845, 345] width 1087 height 290
click at [1366, 40] on icon "Close" at bounding box center [1360, 42] width 15 height 15
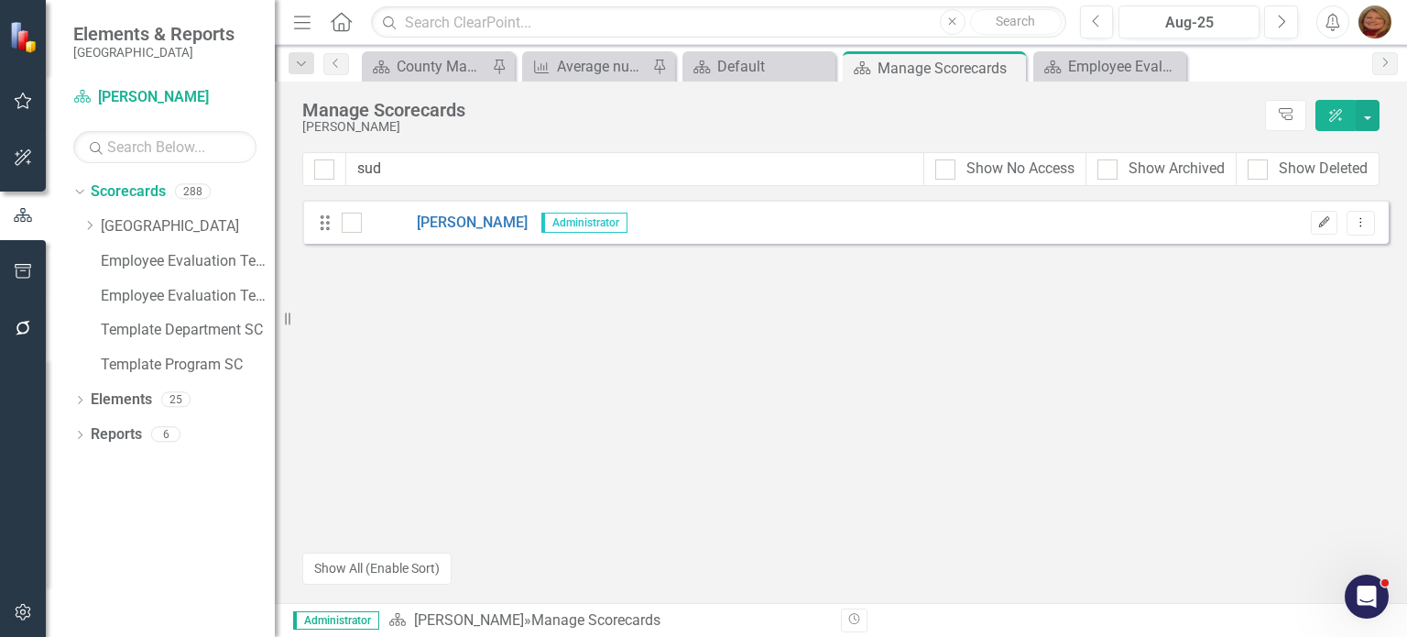
click at [1324, 224] on icon "Edit" at bounding box center [1325, 222] width 14 height 11
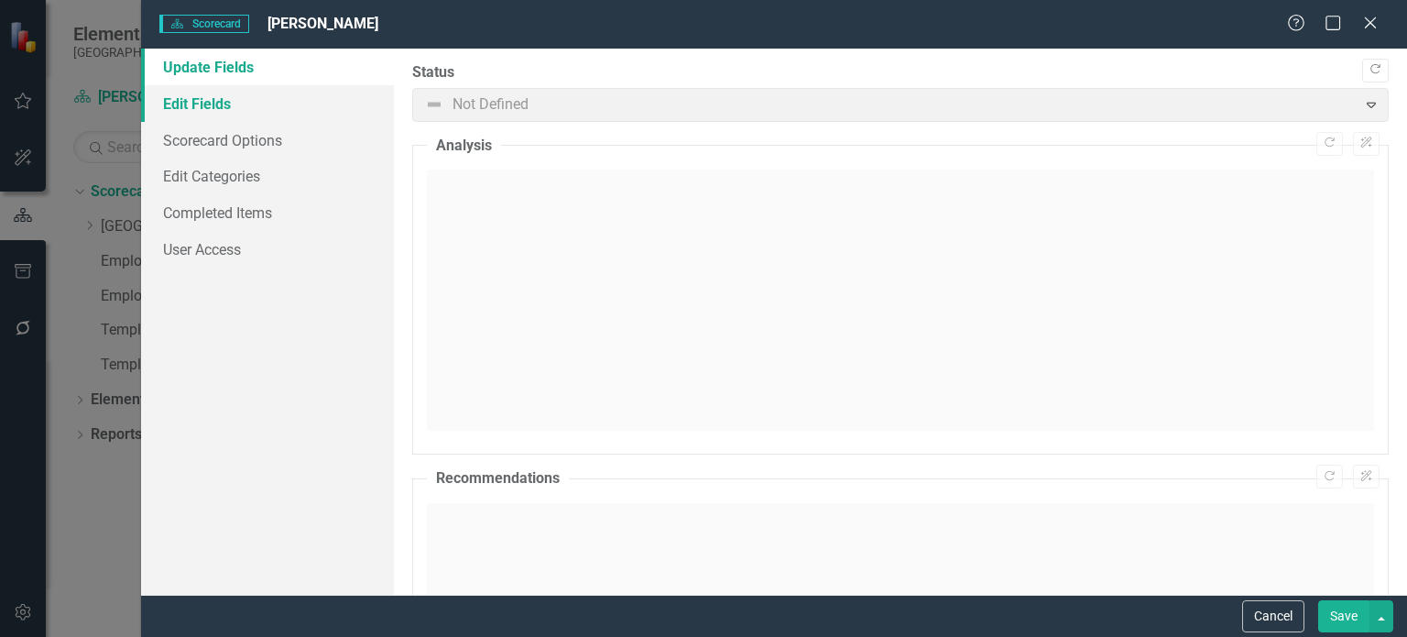
click at [226, 112] on link "Edit Fields" at bounding box center [267, 103] width 253 height 37
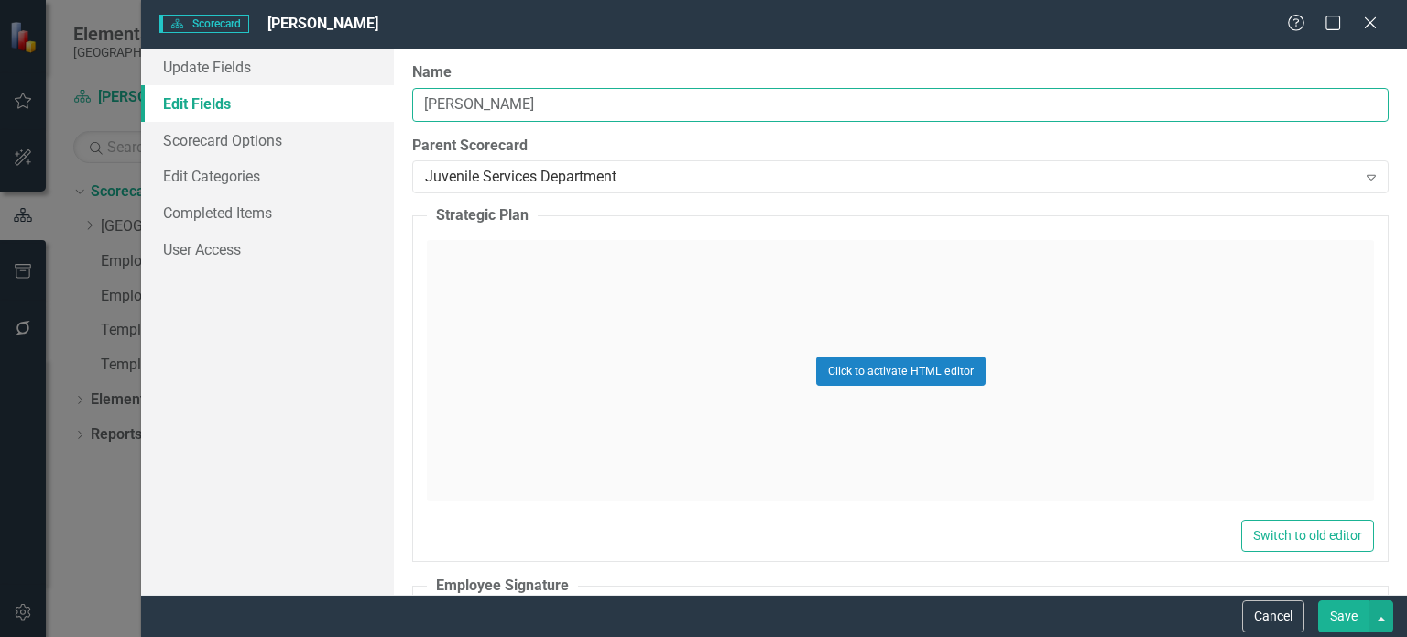
click at [502, 107] on input "[PERSON_NAME]" at bounding box center [900, 105] width 977 height 34
type input "[PERSON_NAME]"
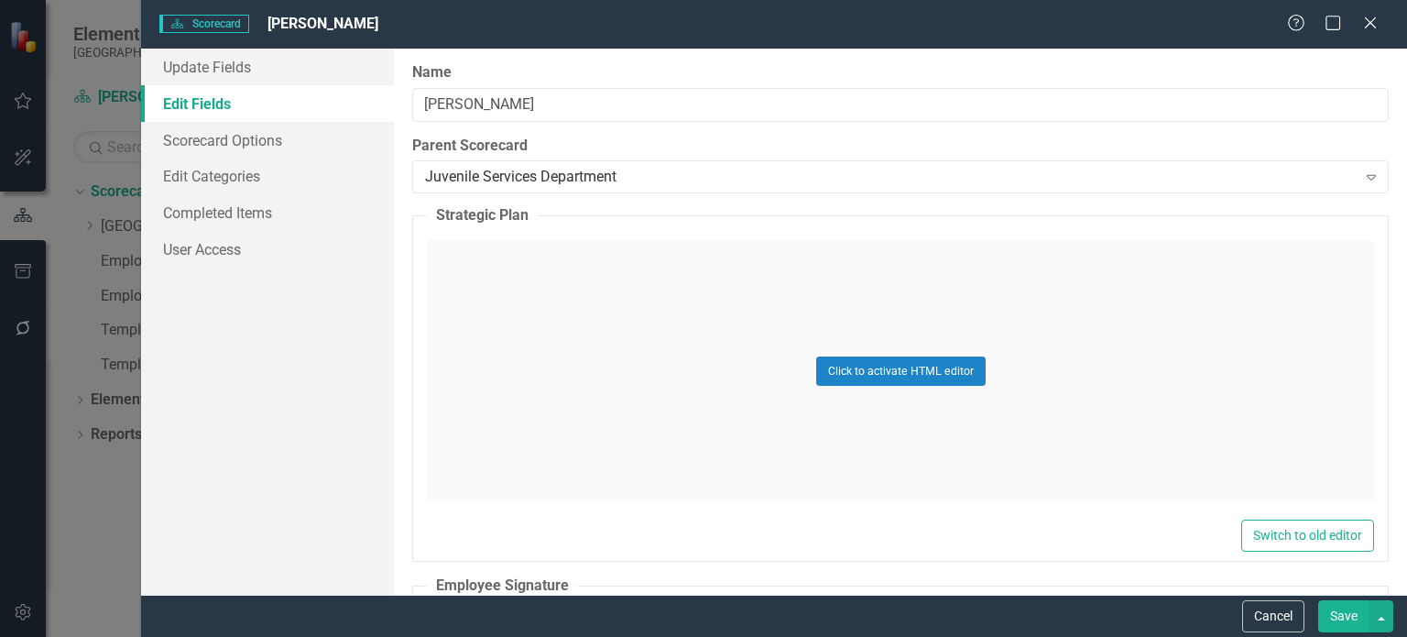
click at [1341, 614] on button "Save" at bounding box center [1343, 616] width 51 height 32
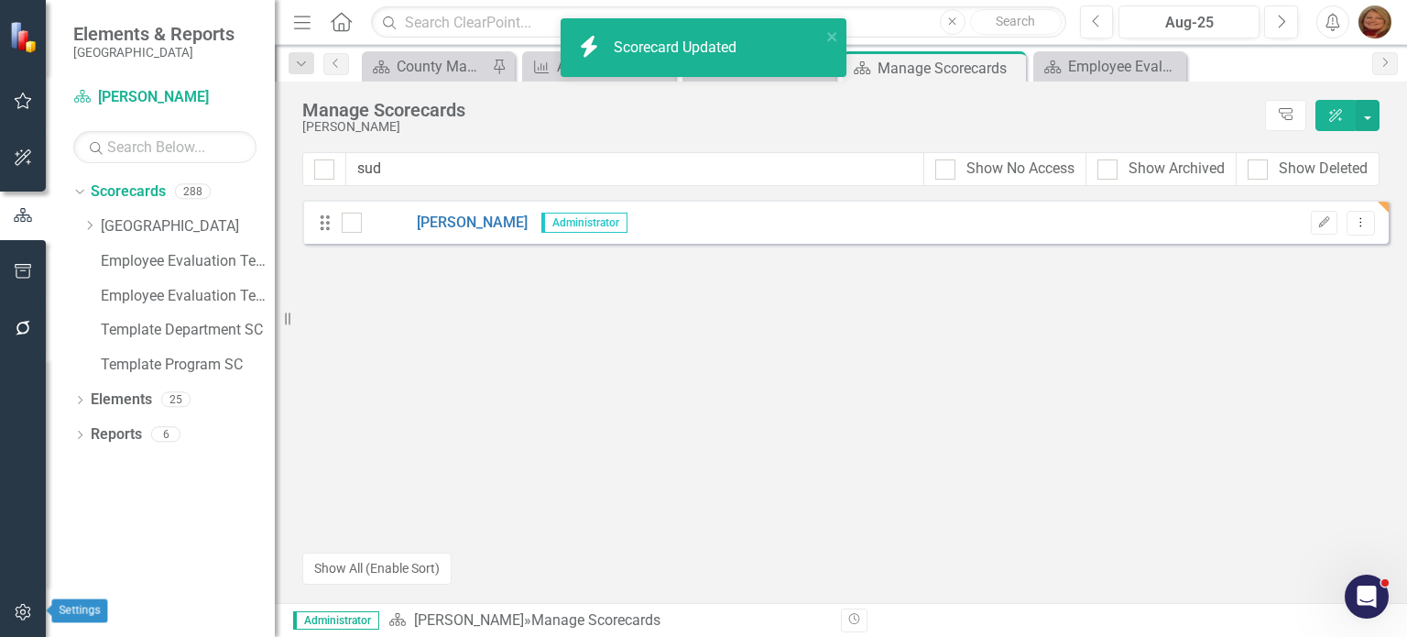
click at [21, 613] on icon "button" at bounding box center [23, 612] width 16 height 16
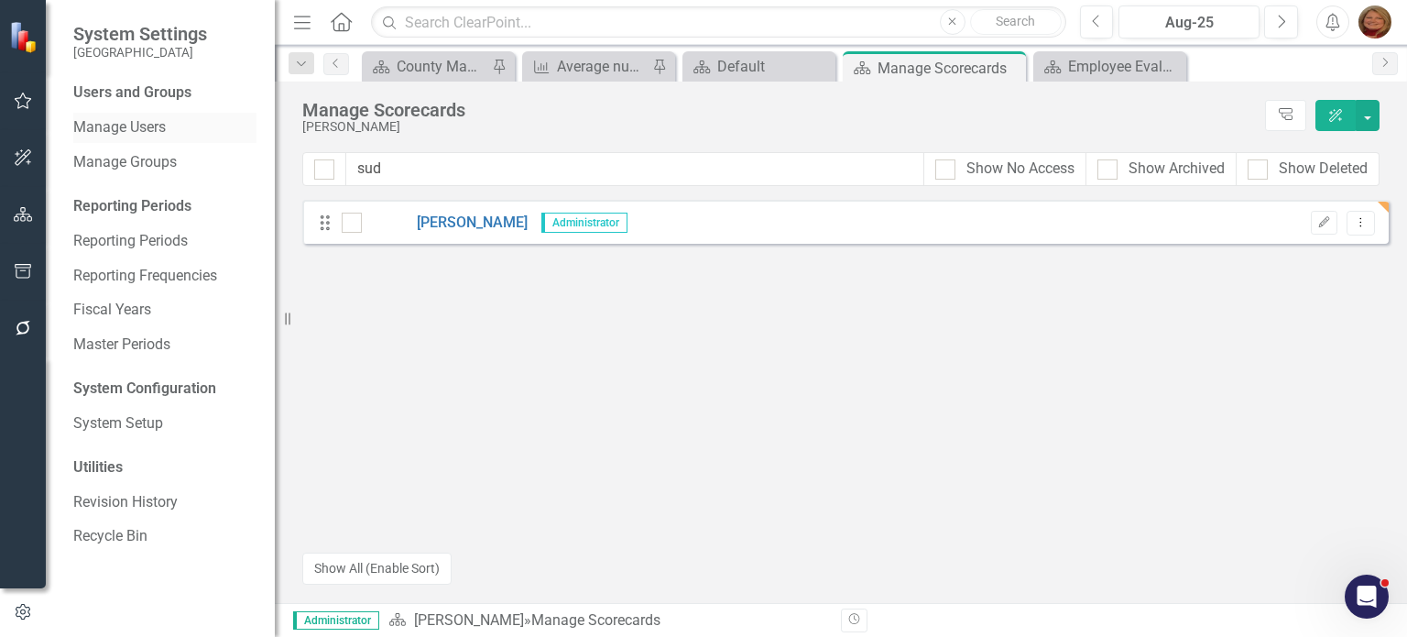
click at [136, 118] on link "Manage Users" at bounding box center [164, 127] width 183 height 21
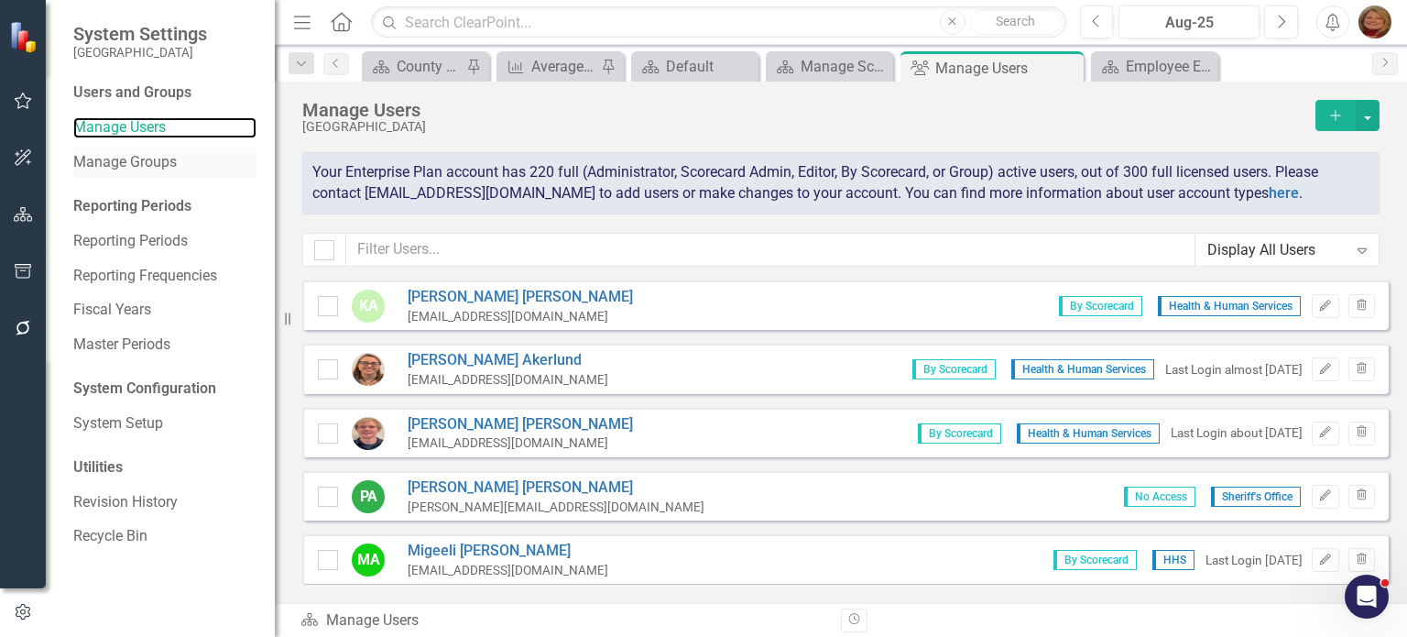
checkbox input "false"
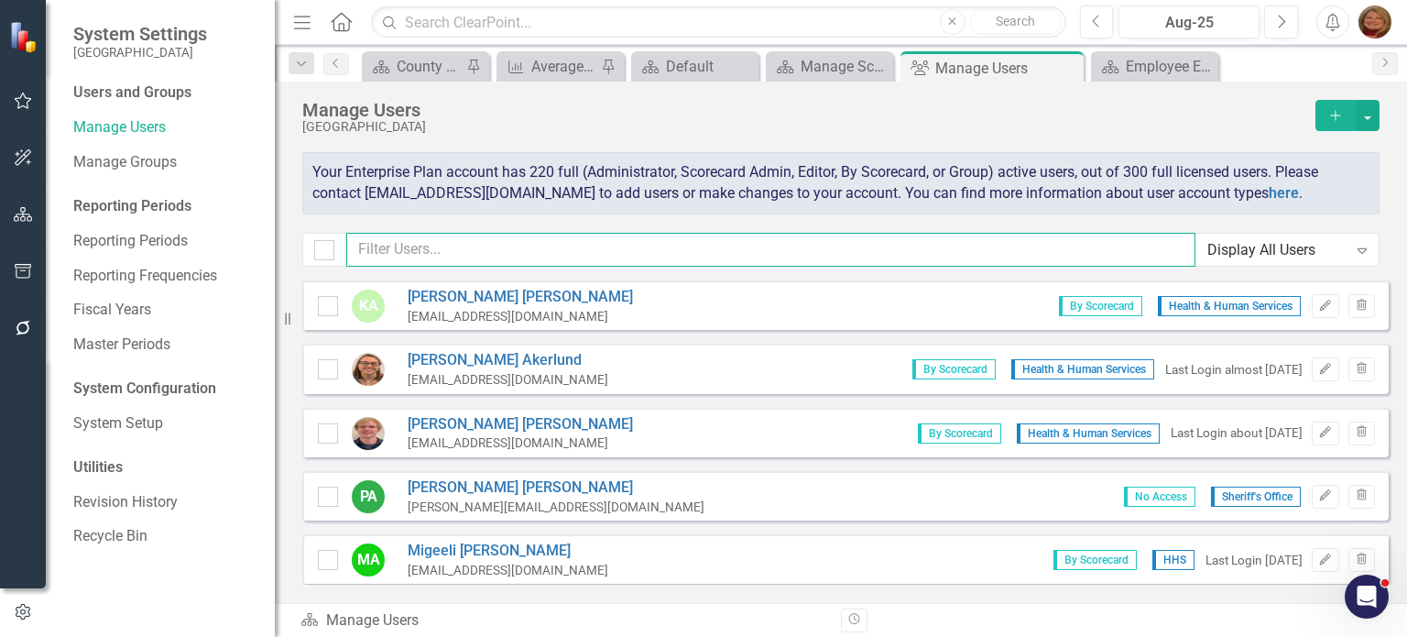
click at [436, 245] on input "text" at bounding box center [770, 250] width 849 height 34
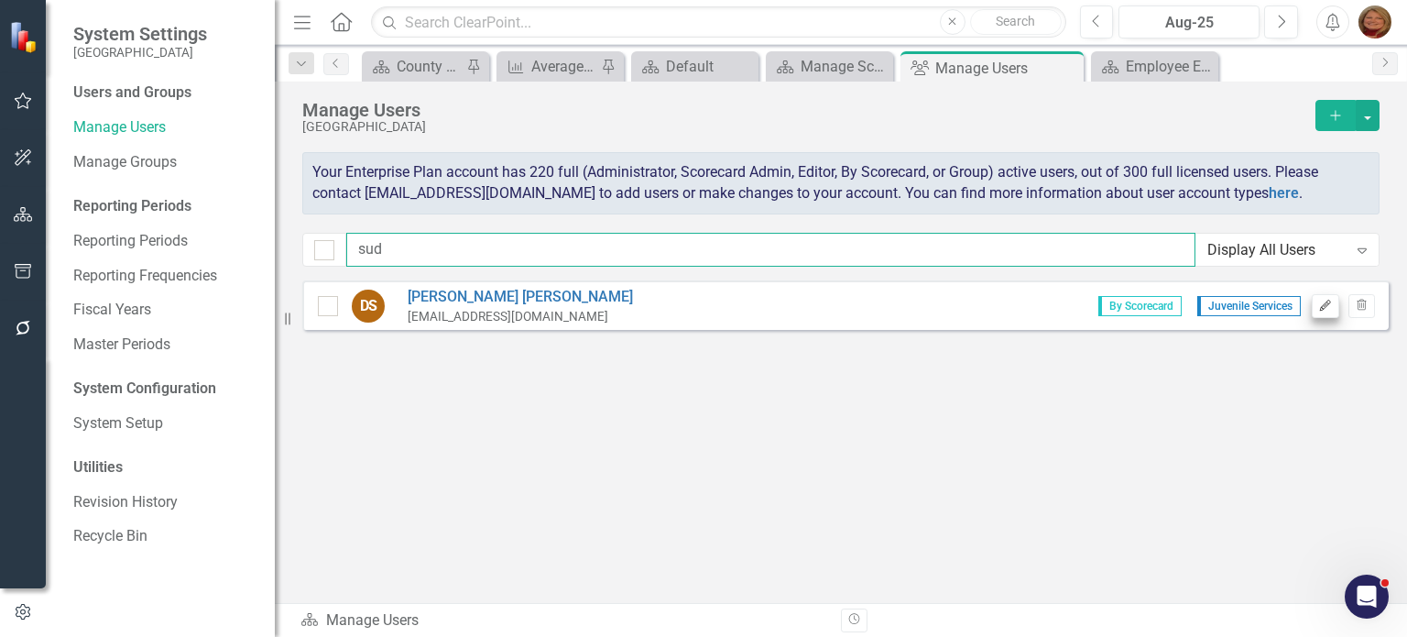
type input "sud"
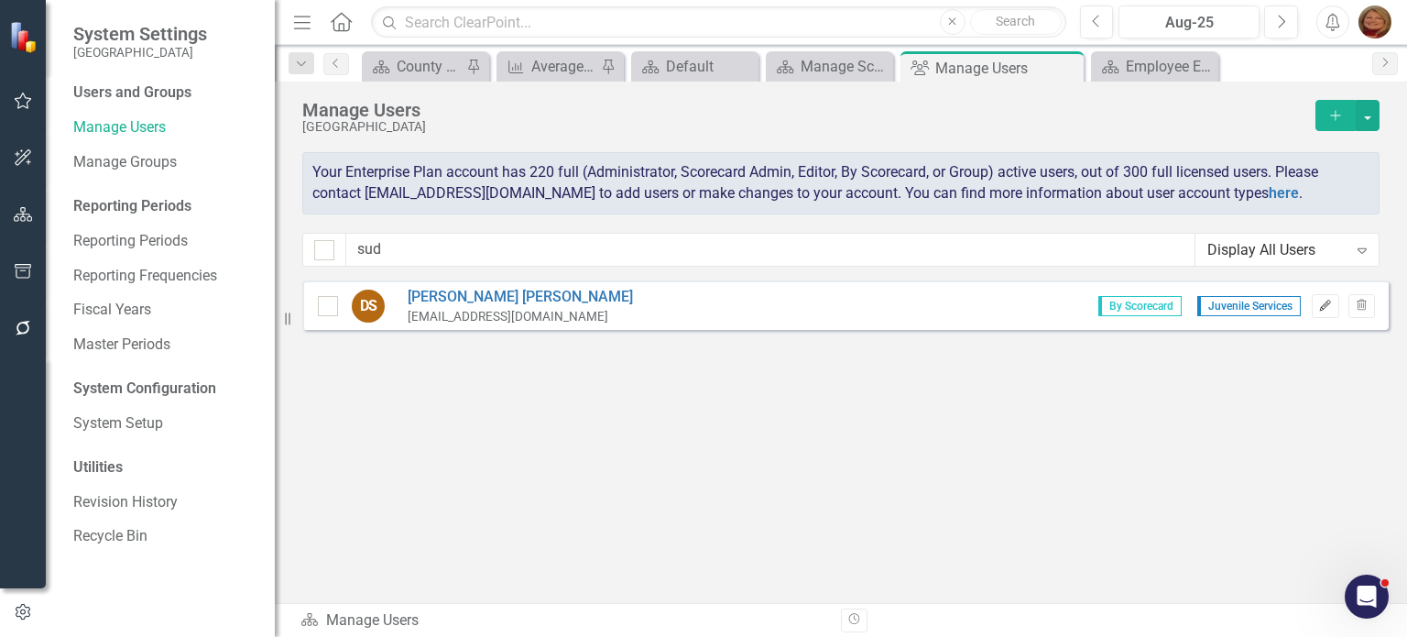
click at [1323, 305] on icon "button" at bounding box center [1325, 305] width 11 height 11
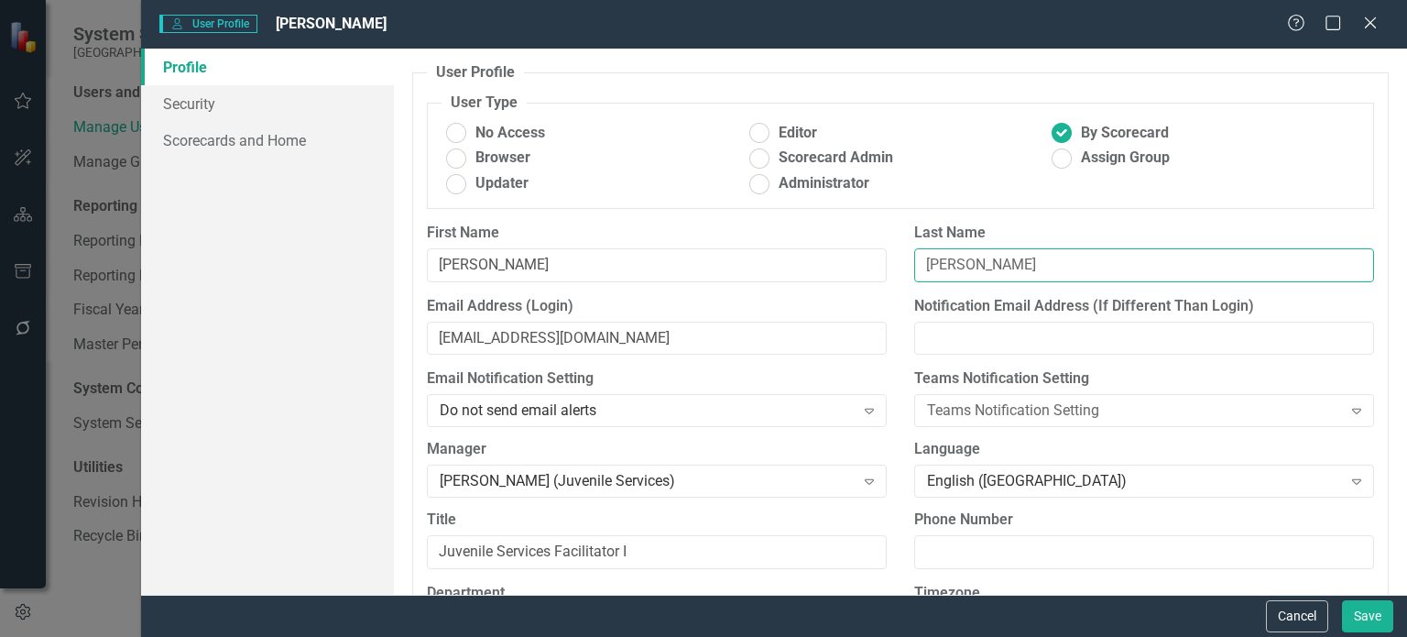
click at [958, 263] on input "[PERSON_NAME]" at bounding box center [1144, 265] width 460 height 34
type input "[PERSON_NAME]"
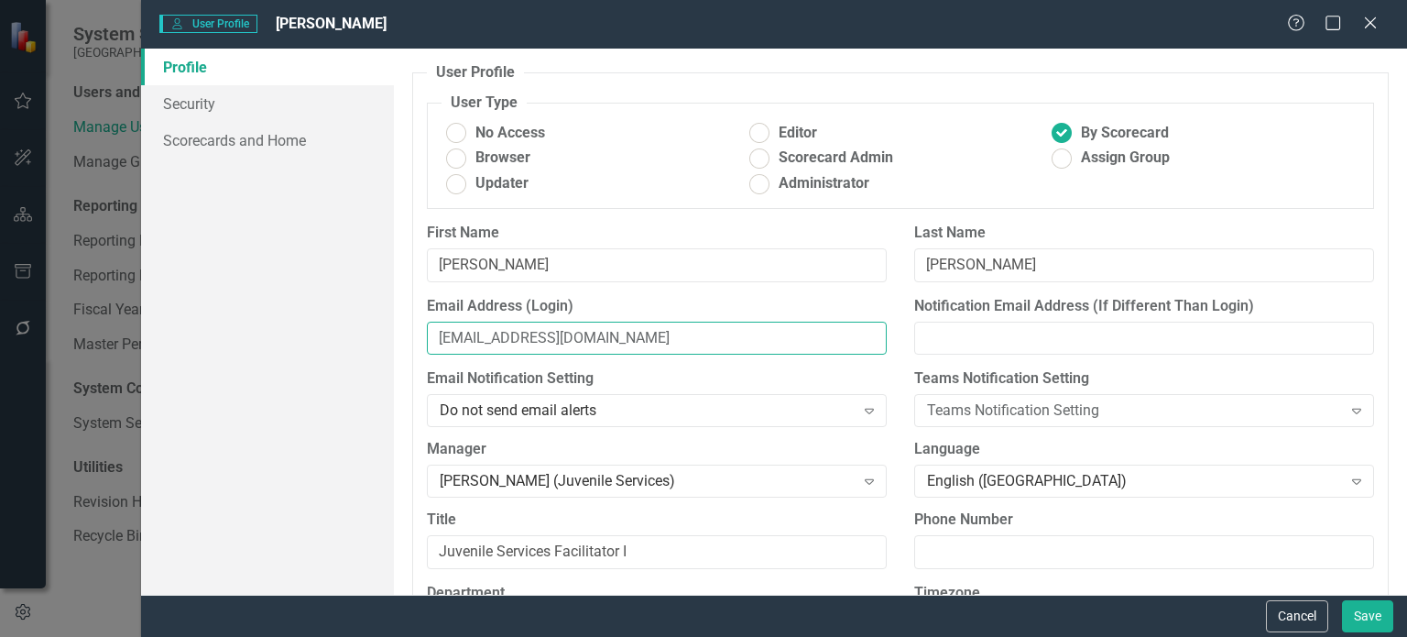
click at [487, 340] on input "[EMAIL_ADDRESS][DOMAIN_NAME]" at bounding box center [657, 339] width 460 height 34
type input "[EMAIL_ADDRESS][DOMAIN_NAME]"
click at [1364, 613] on button "Save" at bounding box center [1367, 616] width 51 height 32
